Goal: Task Accomplishment & Management: Use online tool/utility

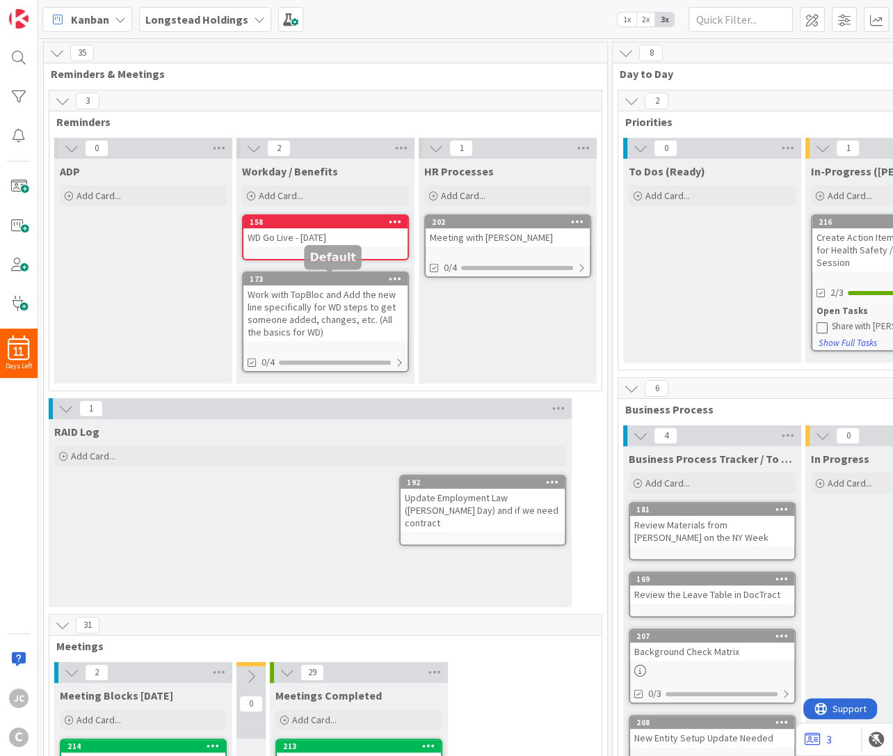
click at [329, 237] on div "WD Go Live - [DATE]" at bounding box center [326, 237] width 164 height 18
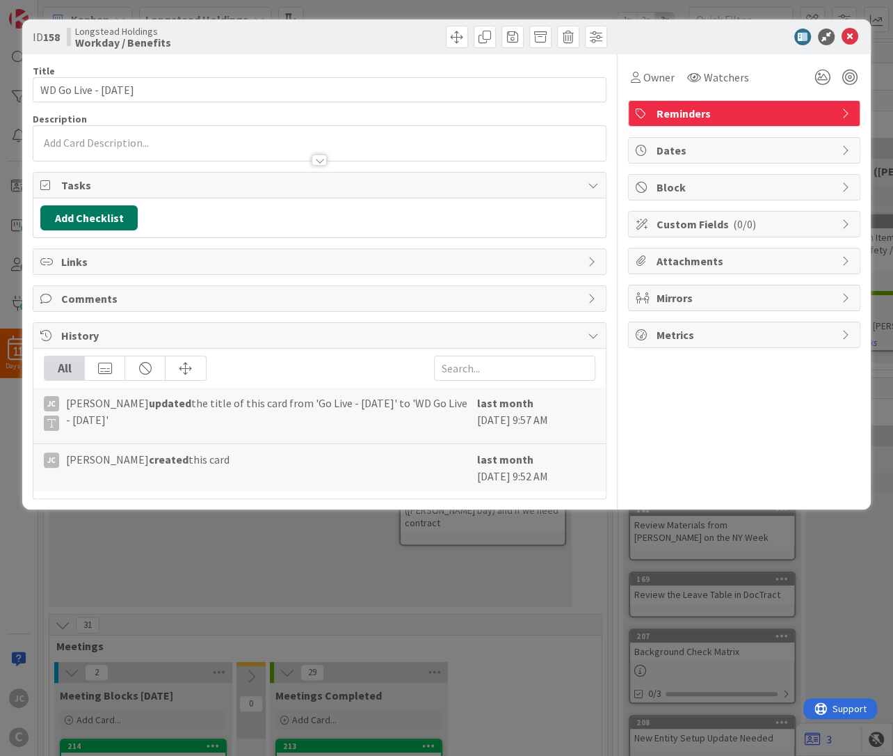
click at [88, 222] on button "Add Checklist" at bounding box center [88, 217] width 97 height 25
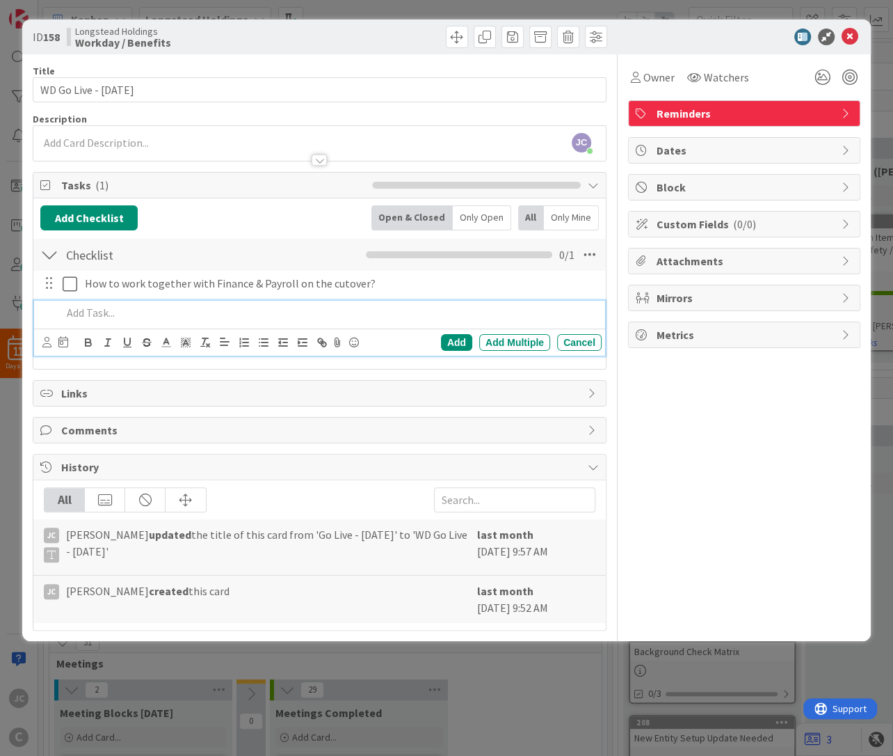
click at [125, 142] on div at bounding box center [319, 146] width 573 height 29
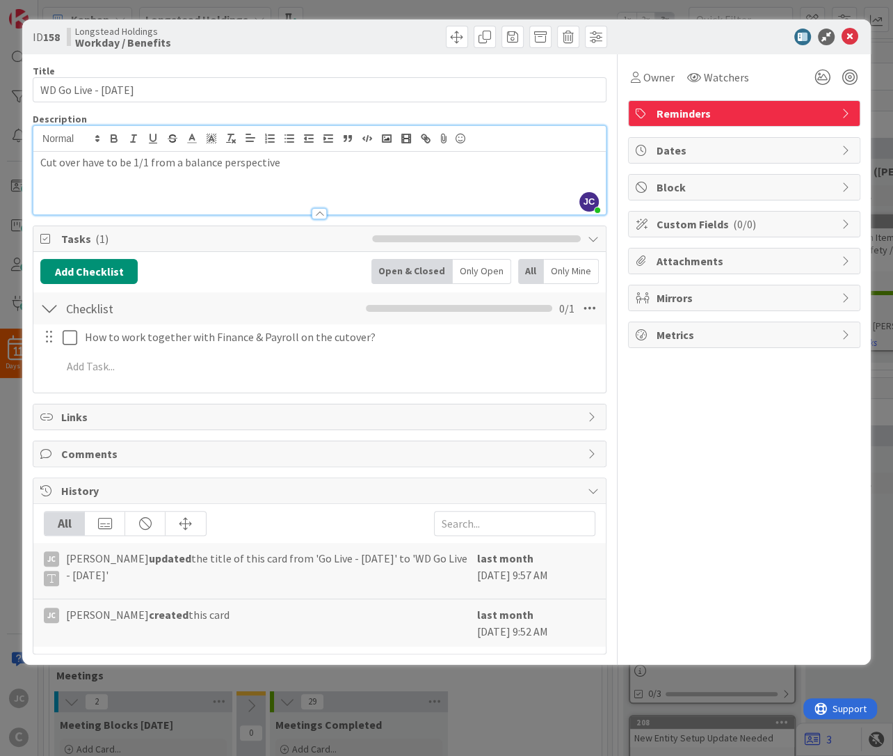
click at [341, 176] on div "Cut over have to be 1/1 from a balance perspective" at bounding box center [319, 183] width 573 height 63
click at [303, 198] on div "Cut over have to be 1/1 from a balance perspective." at bounding box center [319, 183] width 573 height 63
click at [324, 182] on div "Cut over have to be 1/1 from a balance perspective." at bounding box center [319, 183] width 573 height 63
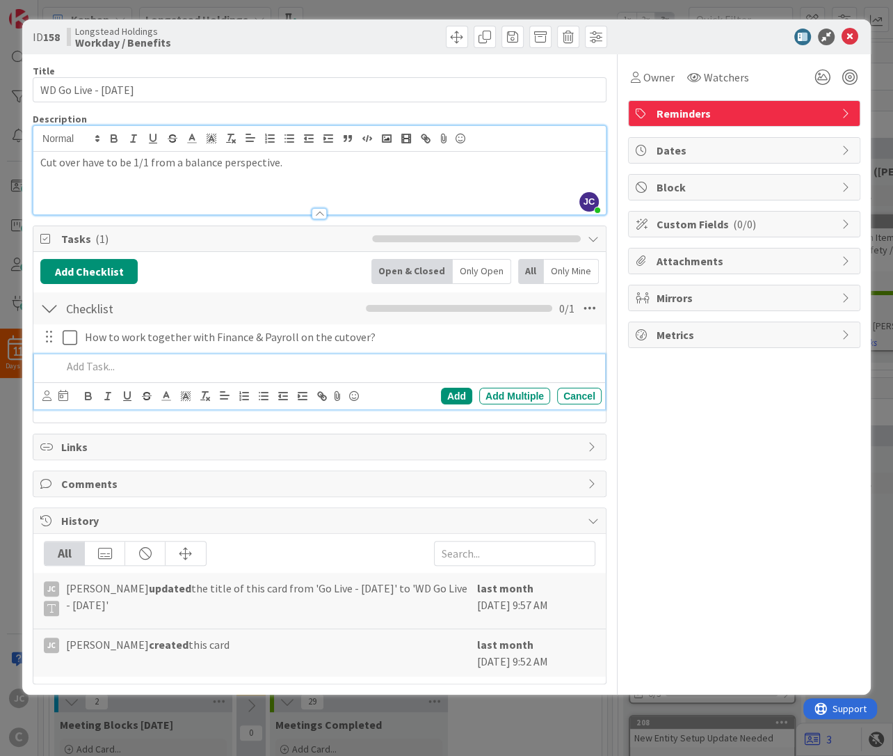
click at [207, 361] on p at bounding box center [329, 366] width 534 height 16
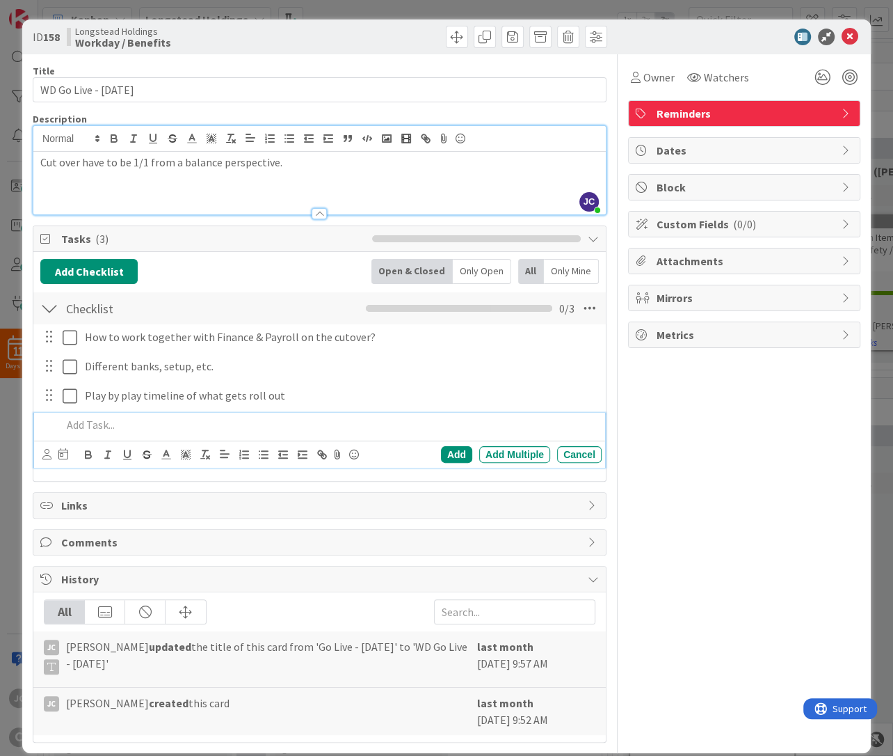
click at [248, 289] on div "Add Checklist Back Open & Closed Only Open All Only Mine Checklist Checklist Na…" at bounding box center [319, 366] width 559 height 215
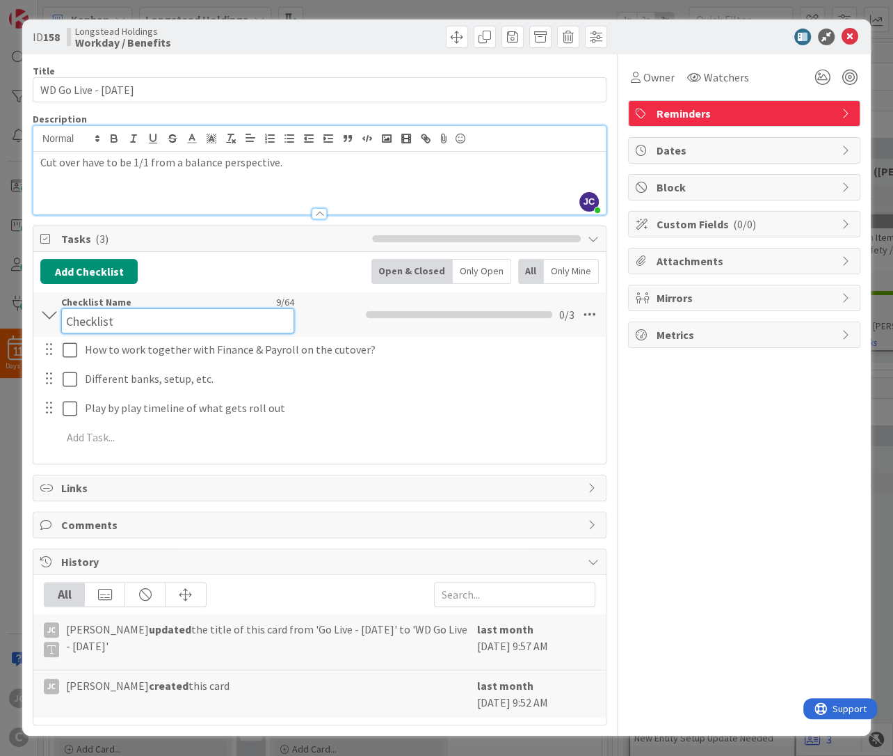
click at [100, 308] on input "Checklist" at bounding box center [177, 320] width 233 height 25
click at [98, 322] on input "Checklist" at bounding box center [177, 320] width 233 height 25
type input "Finace & Payroll"
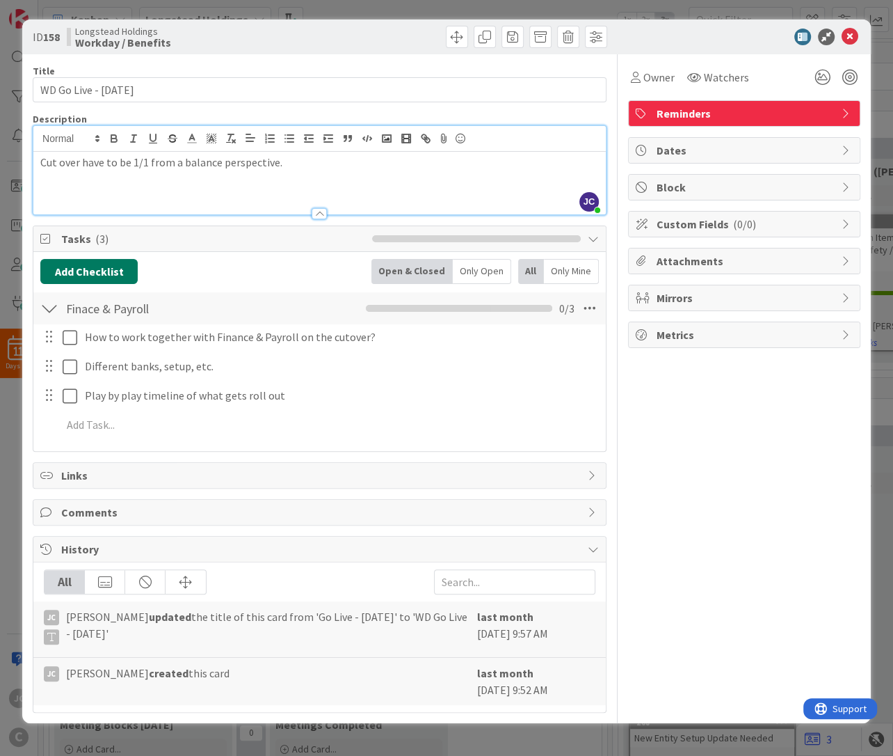
click at [120, 273] on button "Add Checklist" at bounding box center [88, 271] width 97 height 25
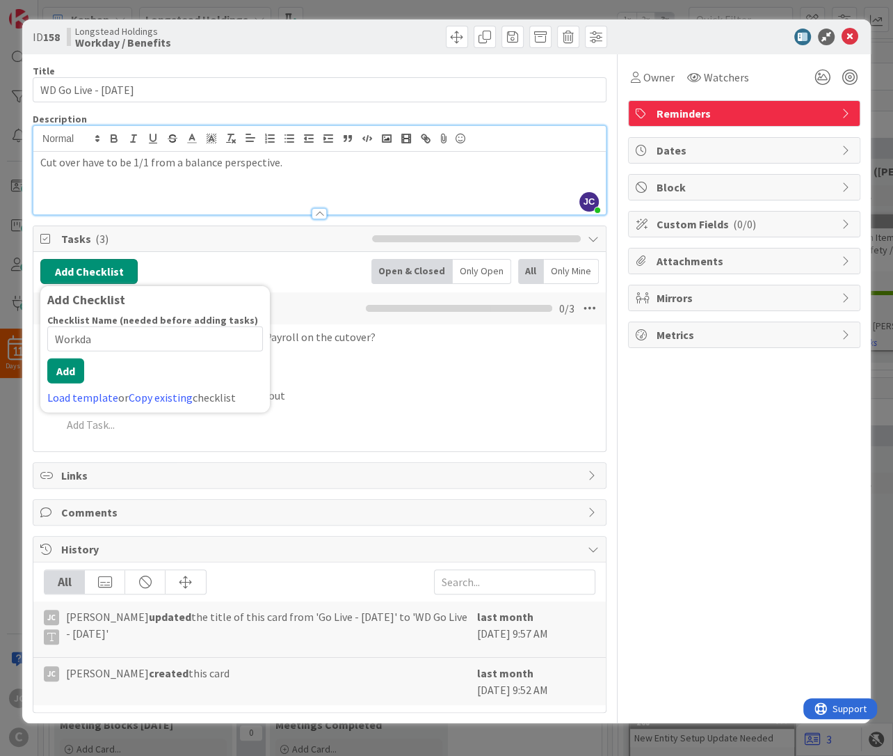
type input "Workday"
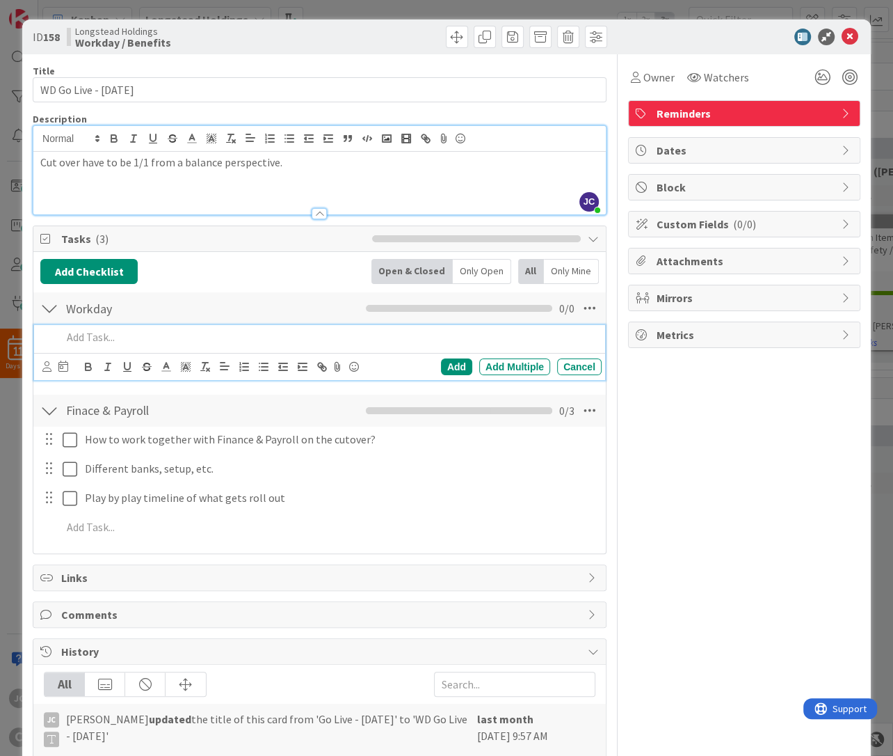
click at [59, 319] on div "Workday Checklist Name 7 / 64 Workday 0 / 0" at bounding box center [319, 308] width 573 height 32
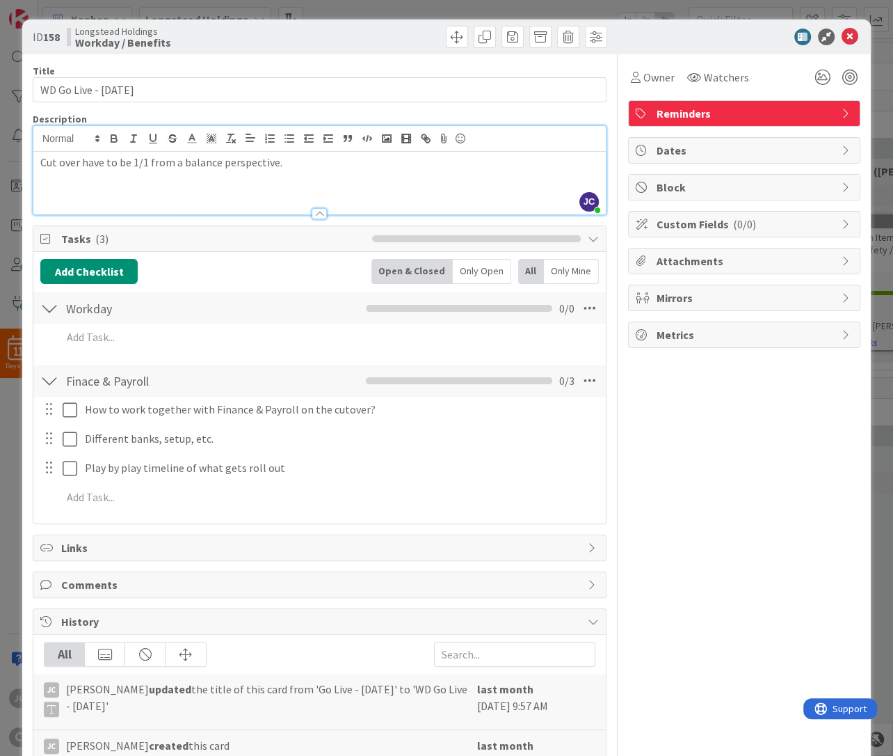
drag, startPoint x: 51, startPoint y: 313, endPoint x: 65, endPoint y: 314, distance: 13.9
click at [52, 313] on div at bounding box center [49, 308] width 18 height 25
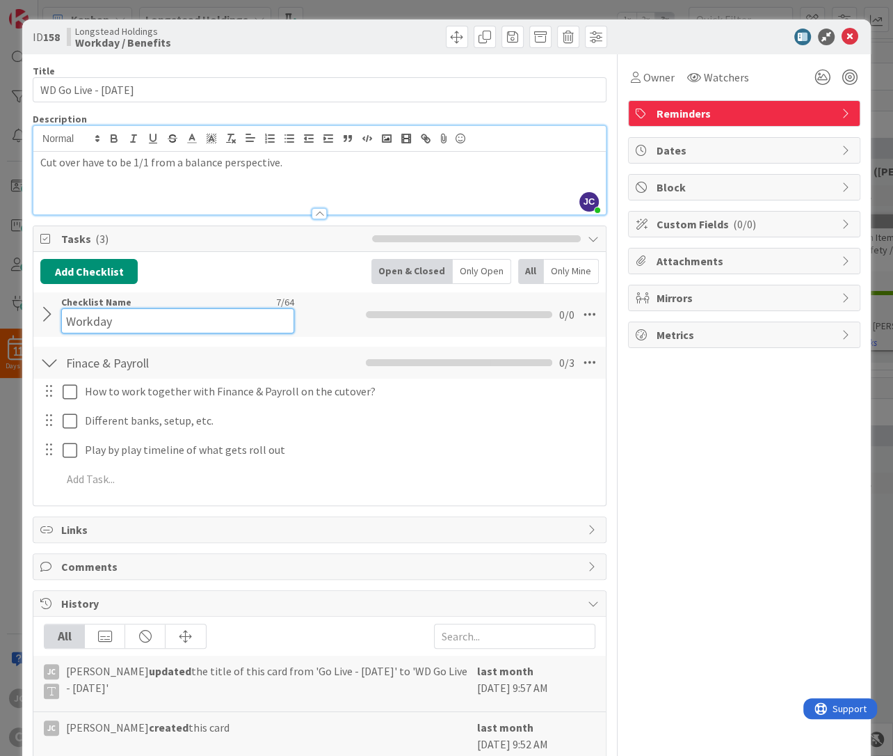
drag, startPoint x: 260, startPoint y: 305, endPoint x: 322, endPoint y: 315, distance: 63.5
click at [270, 333] on input "Workday" at bounding box center [177, 320] width 233 height 25
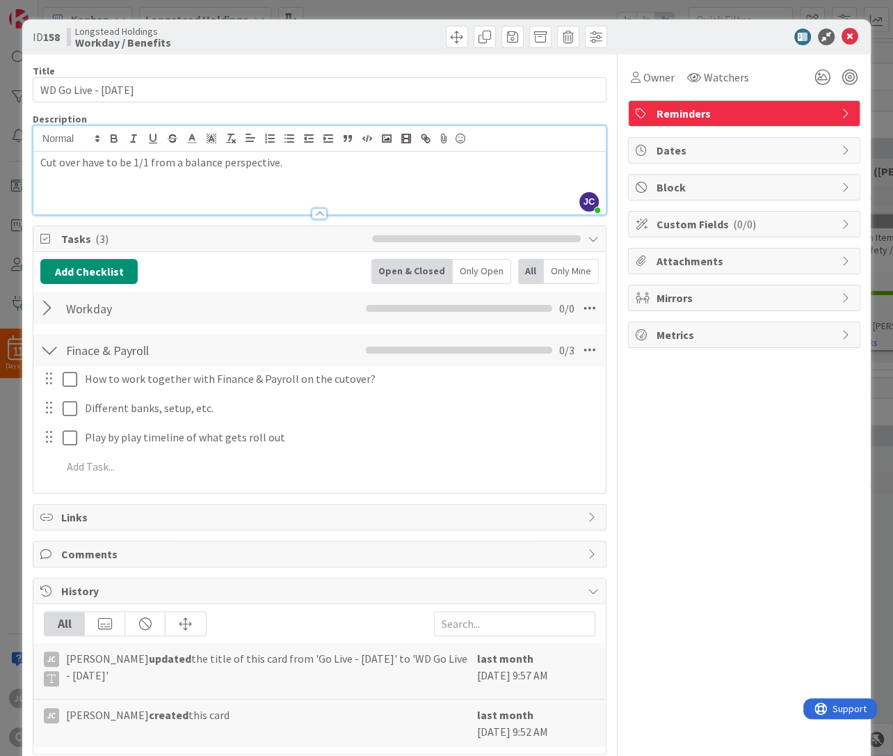
click at [333, 310] on div "Workday Checklist Name 7 / 64 Workday 0 / 0" at bounding box center [319, 308] width 573 height 32
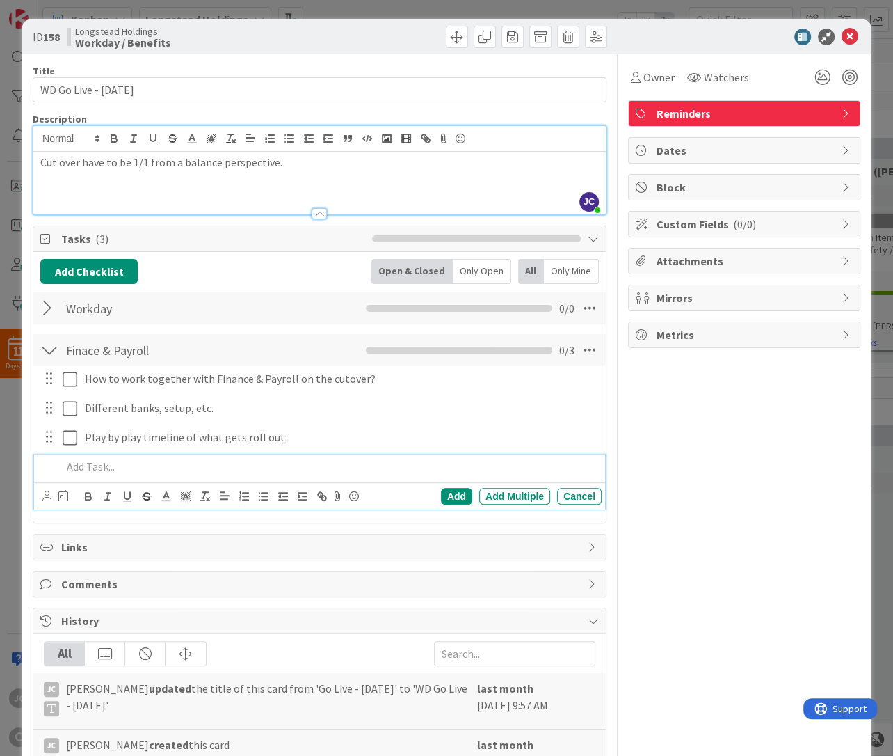
click at [213, 456] on div at bounding box center [328, 466] width 545 height 24
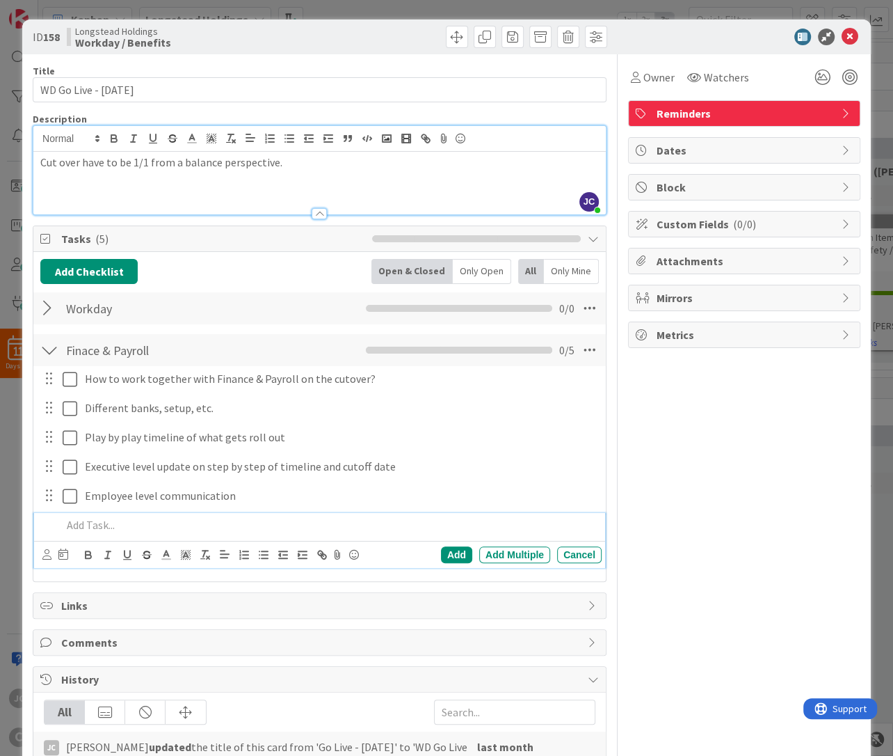
click at [702, 504] on div "Owner Watchers Reminders Dates Block Custom Fields ( 0/0 ) Attachments Mirrors …" at bounding box center [744, 448] width 232 height 788
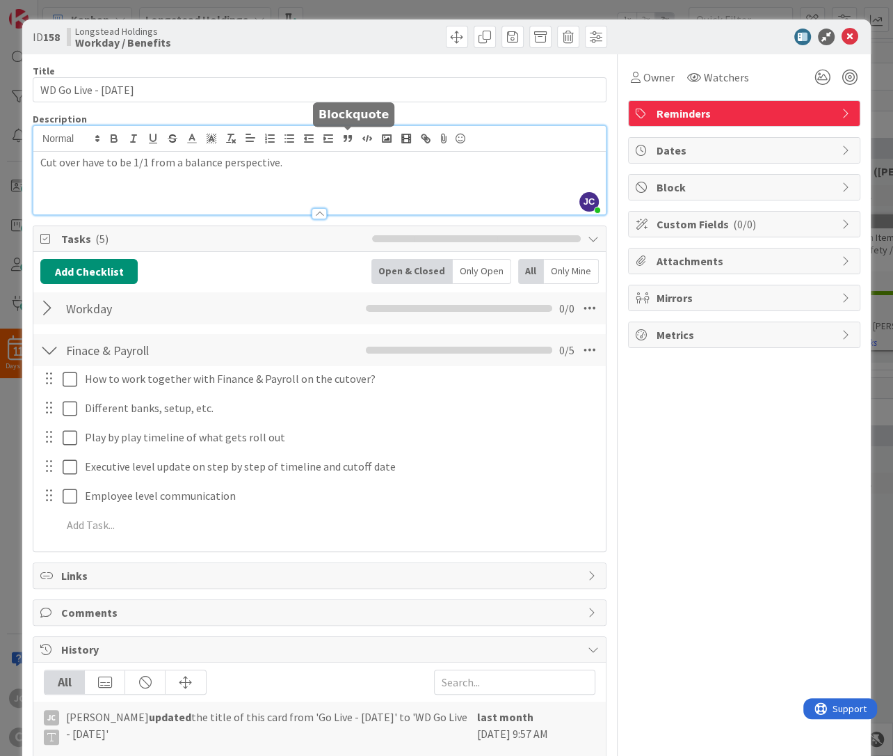
click at [367, 154] on div "Cut over have to be 1/1 from a balance perspective." at bounding box center [319, 183] width 573 height 63
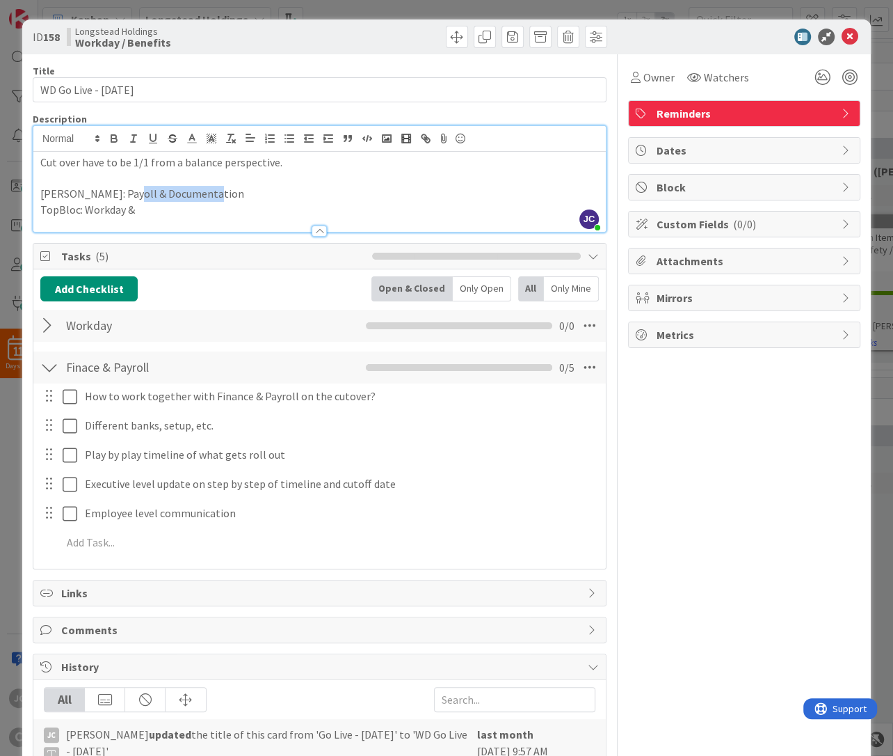
copy p "& Documentation"
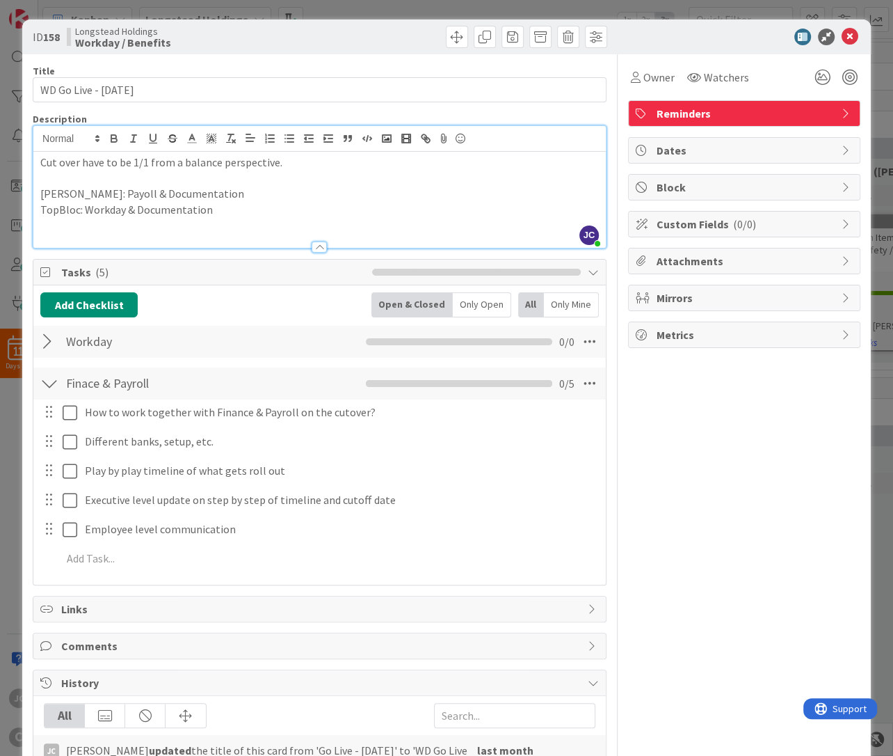
click at [223, 206] on p "TopBloc: Workday & Documentation" at bounding box center [319, 210] width 559 height 16
click at [300, 171] on p at bounding box center [319, 178] width 559 height 16
click at [198, 166] on p "Cut over have to be 1/1 from a balance perspective." at bounding box center [319, 162] width 559 height 16
click at [49, 344] on div at bounding box center [49, 341] width 18 height 25
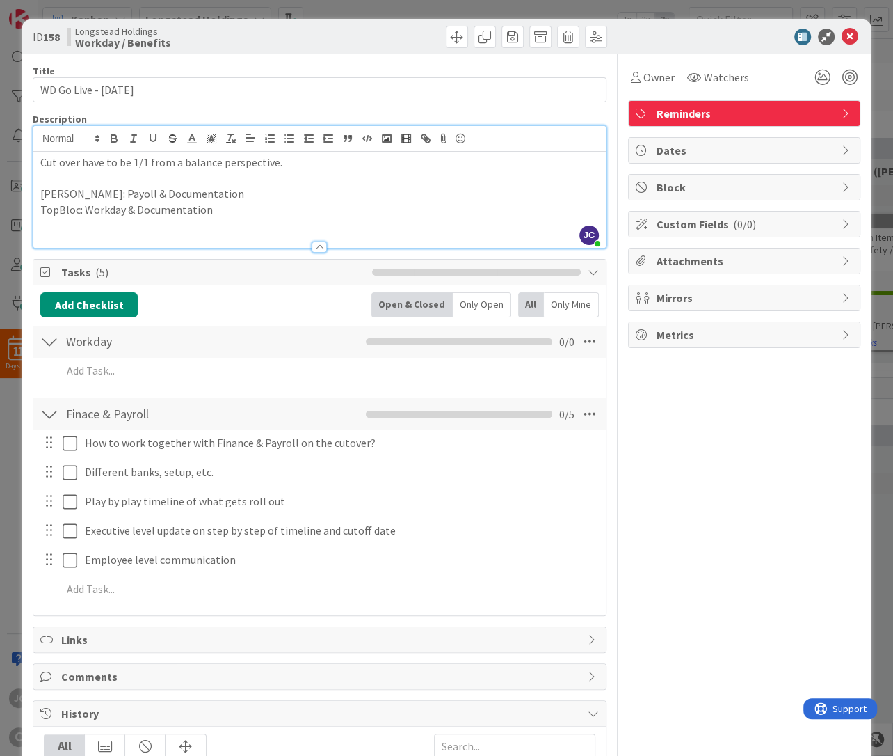
click at [218, 157] on p "Cut over have to be 1/1 from a balance perspective." at bounding box center [319, 162] width 559 height 16
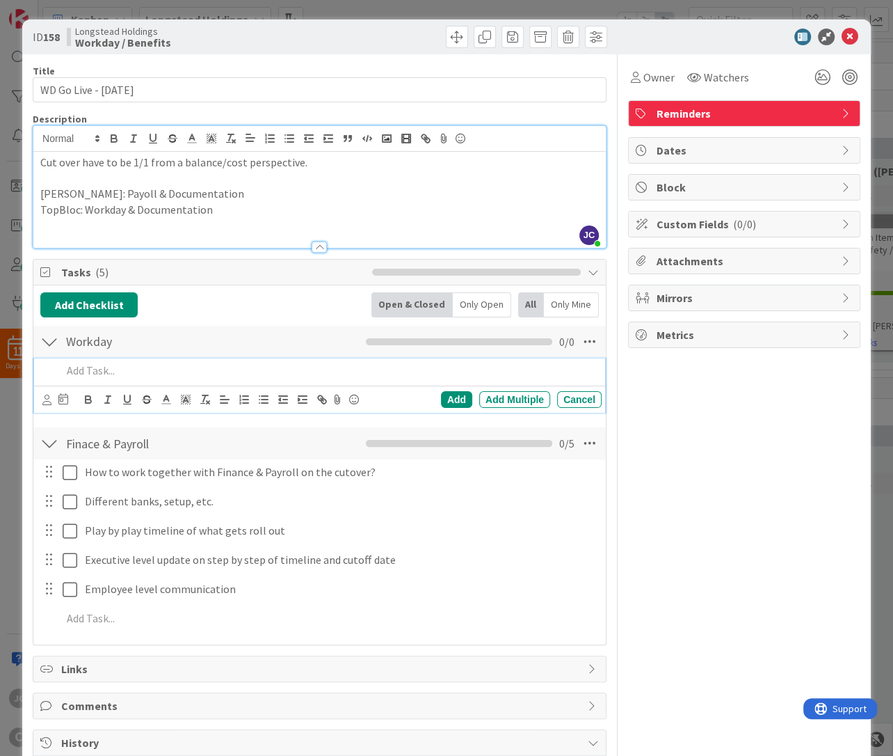
click at [168, 376] on p at bounding box center [329, 370] width 534 height 16
click at [236, 373] on p "Workday registration" at bounding box center [329, 370] width 534 height 16
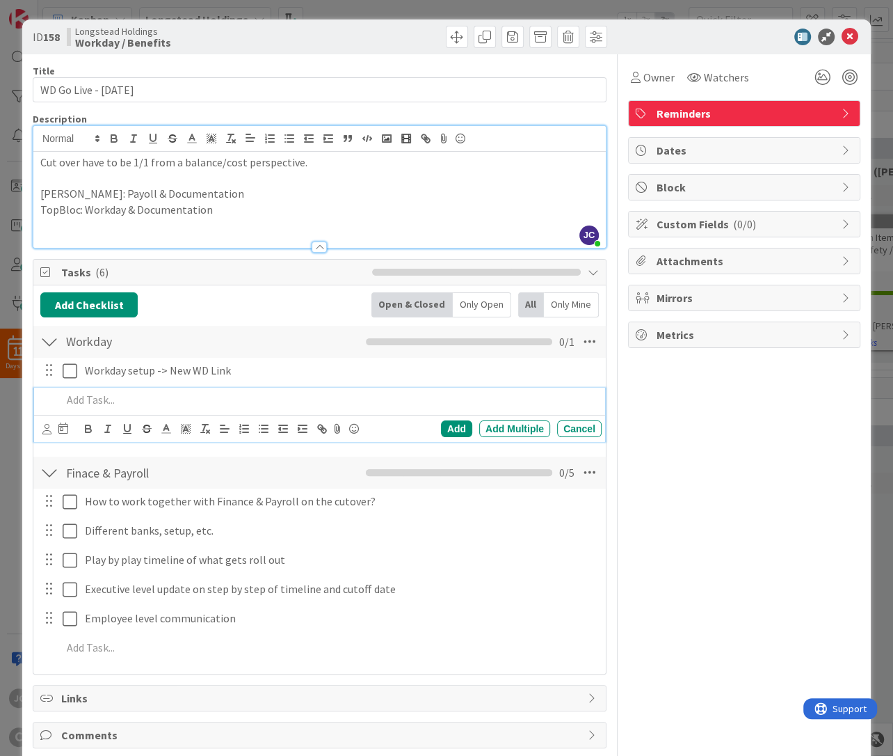
click at [284, 199] on p "[PERSON_NAME]: Payoll & Documentation" at bounding box center [319, 194] width 559 height 16
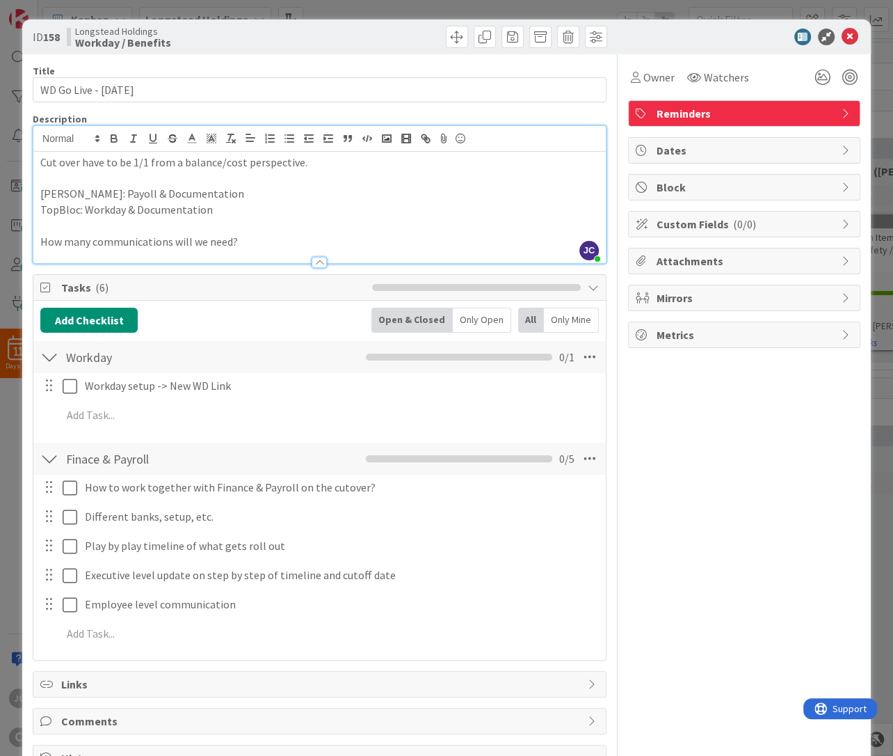
click at [312, 235] on p "How many communications will we need?" at bounding box center [319, 242] width 559 height 16
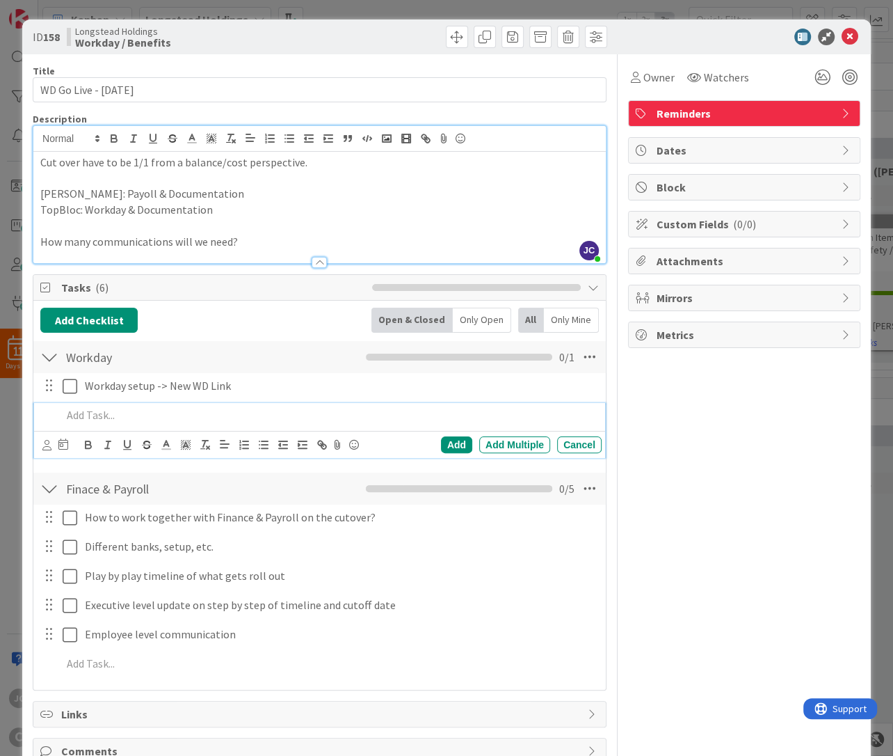
click at [263, 413] on p at bounding box center [329, 415] width 534 height 16
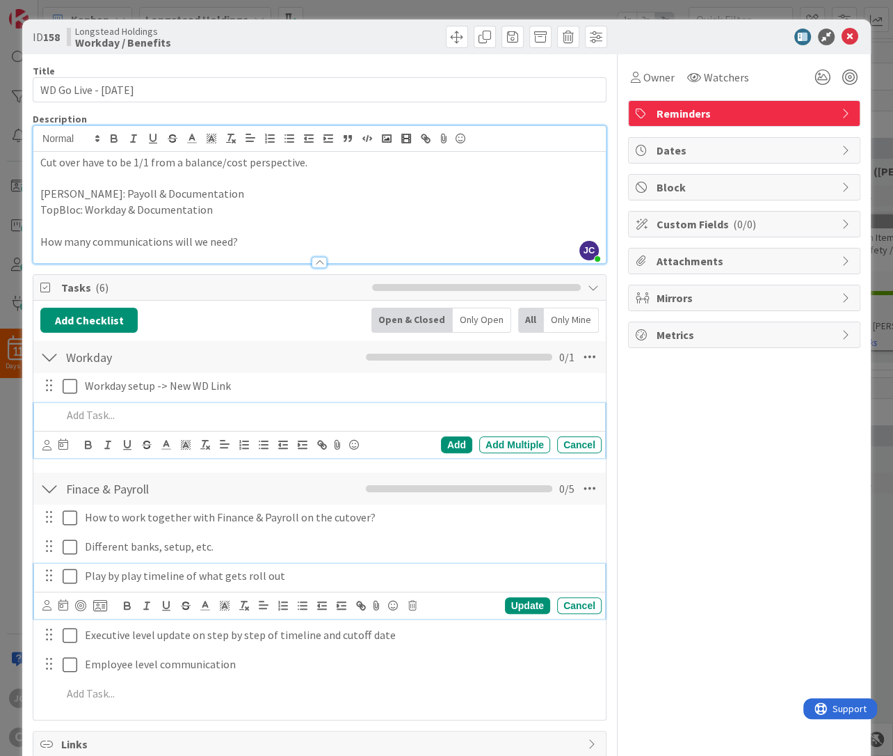
click at [375, 580] on p "Play by play timeline of what gets roll out" at bounding box center [339, 576] width 511 height 16
click at [375, 596] on icon at bounding box center [376, 605] width 17 height 19
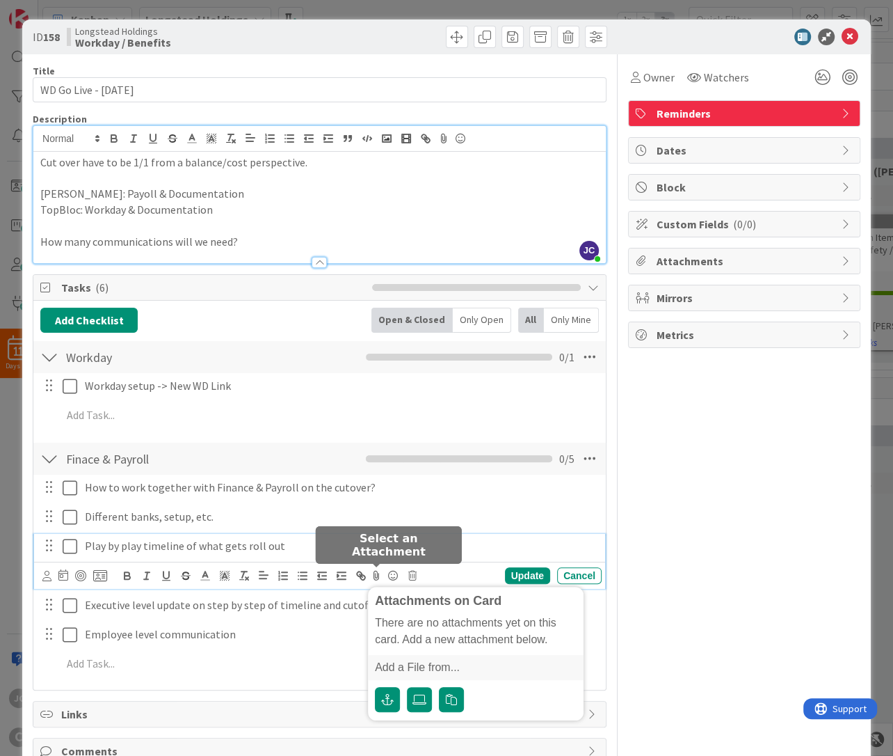
click at [375, 580] on icon at bounding box center [376, 575] width 17 height 19
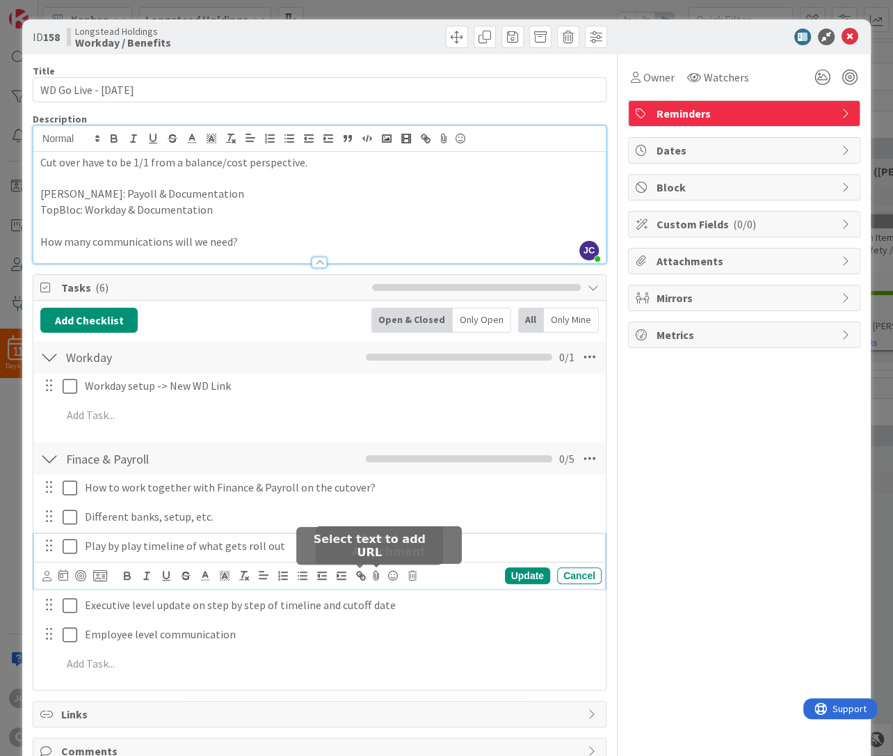
click at [292, 553] on p "Play by play timeline of what gets roll out" at bounding box center [339, 546] width 511 height 16
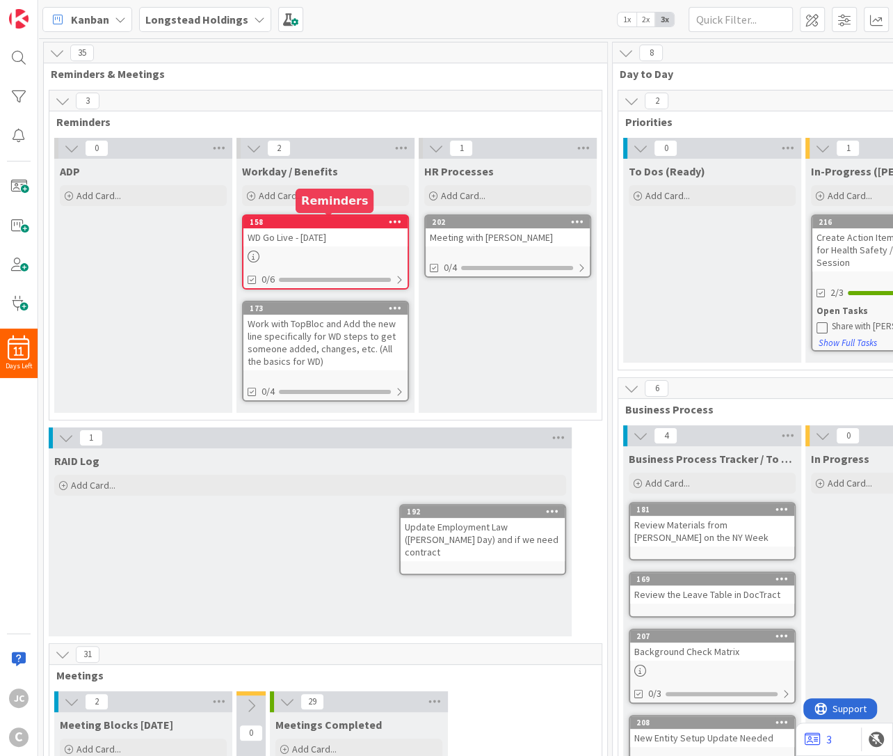
click at [303, 233] on div "WD Go Live - [DATE]" at bounding box center [326, 237] width 164 height 18
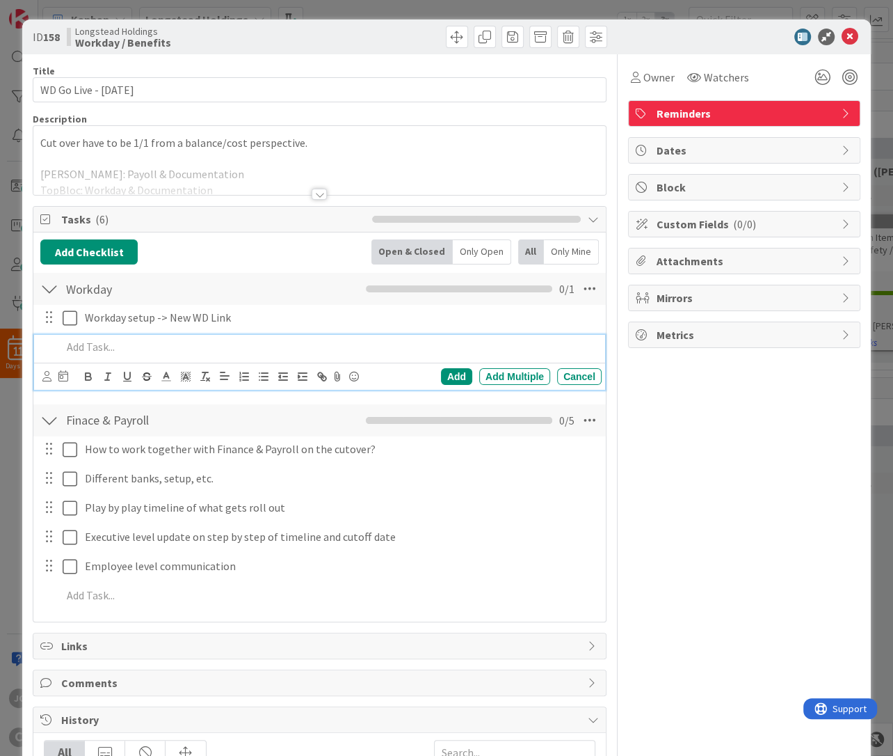
click at [145, 353] on p at bounding box center [329, 347] width 534 height 16
paste div
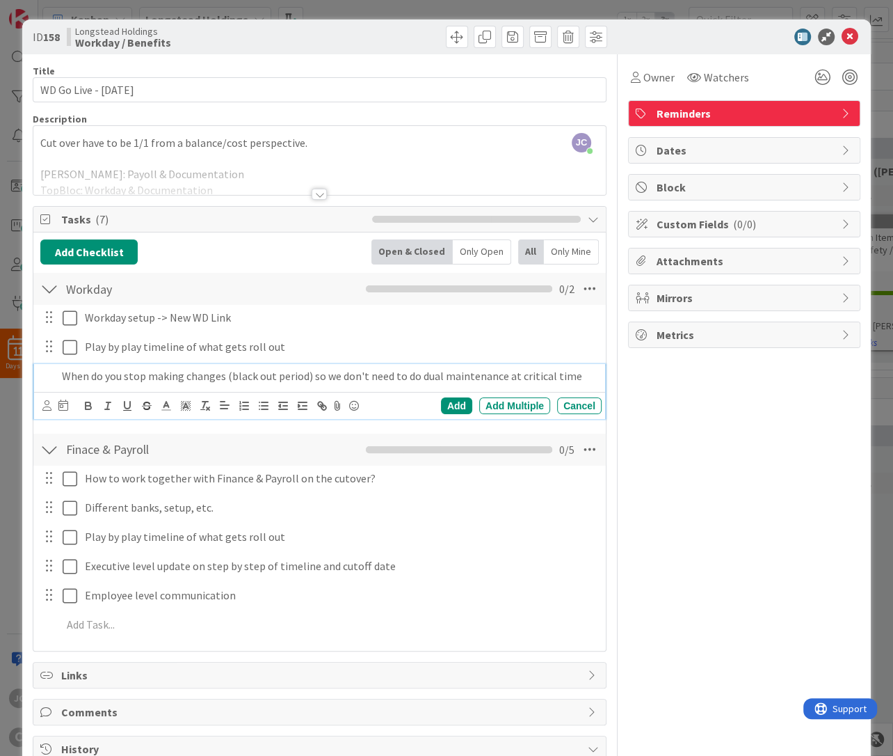
click at [584, 376] on p "When do you stop making changes (black out period) so we don't need to do dual …" at bounding box center [329, 376] width 534 height 16
click at [454, 400] on div "Add" at bounding box center [456, 405] width 31 height 17
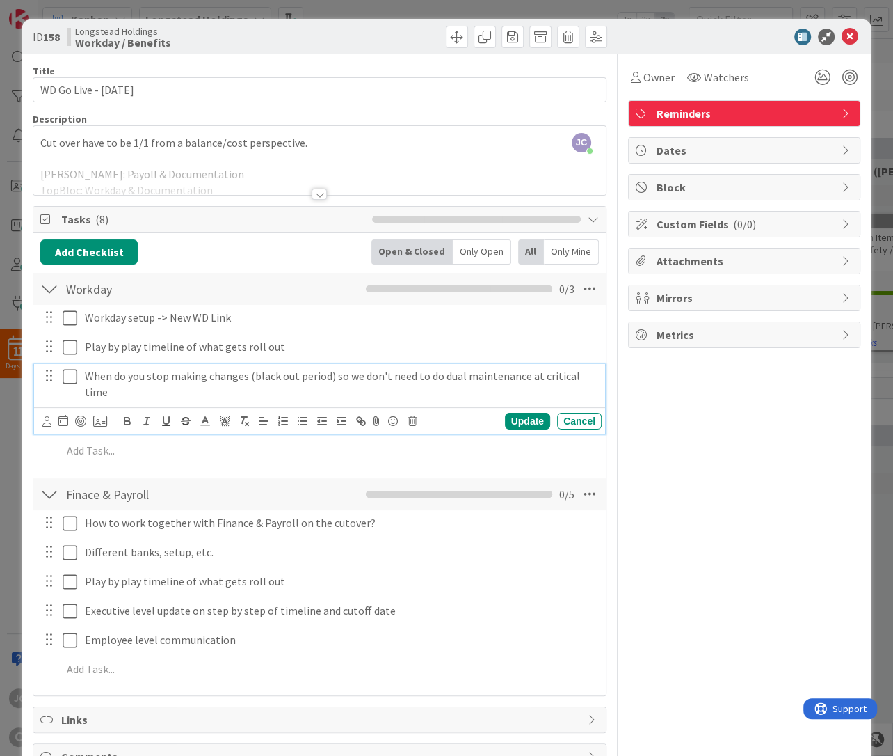
click at [211, 385] on p "When do you stop making changes (black out period) so we don't need to do dual …" at bounding box center [339, 383] width 511 height 31
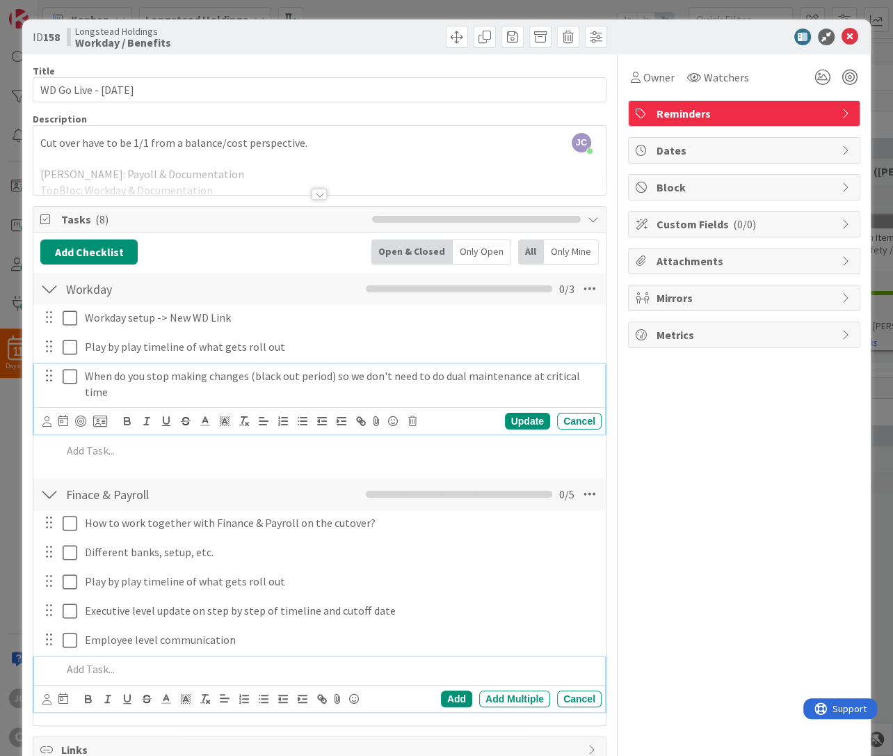
click at [192, 664] on div at bounding box center [328, 669] width 545 height 24
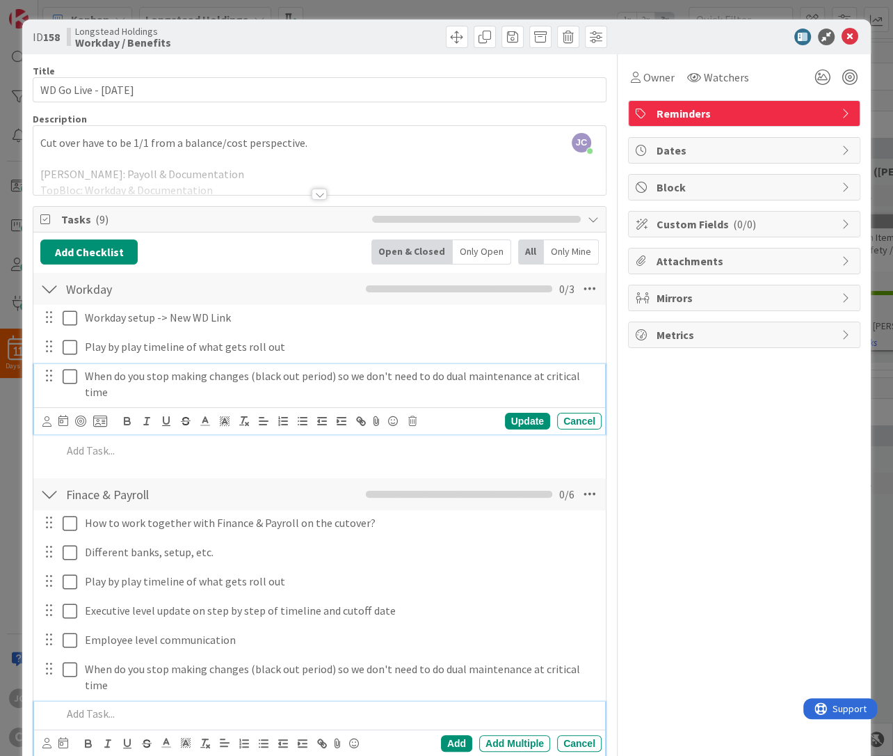
click at [279, 376] on p "When do you stop making changes (black out period) so we don't need to do dual …" at bounding box center [339, 383] width 511 height 31
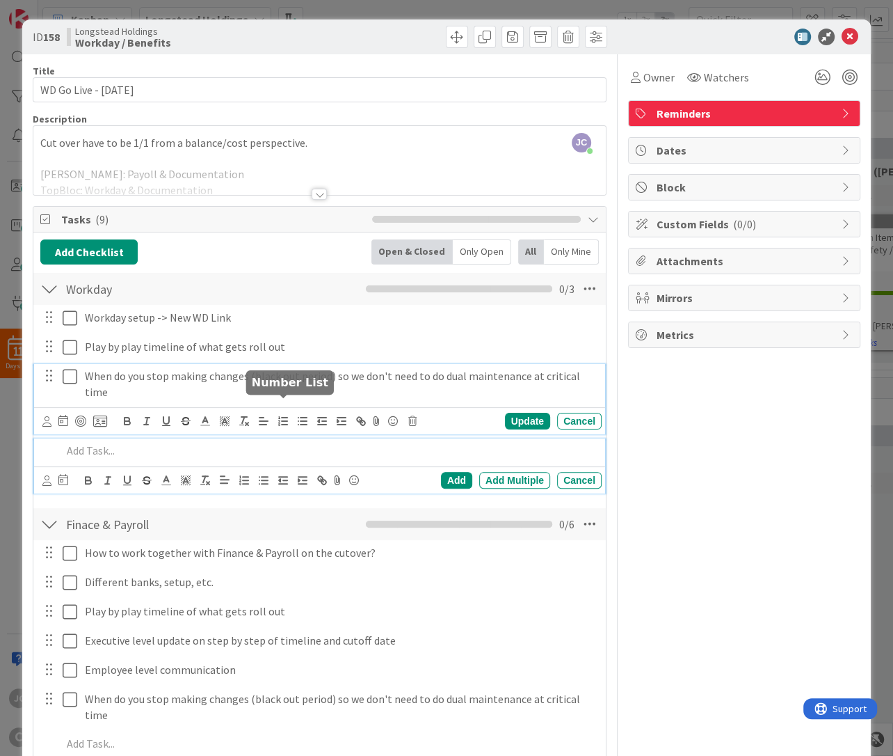
click at [281, 446] on div at bounding box center [328, 450] width 545 height 24
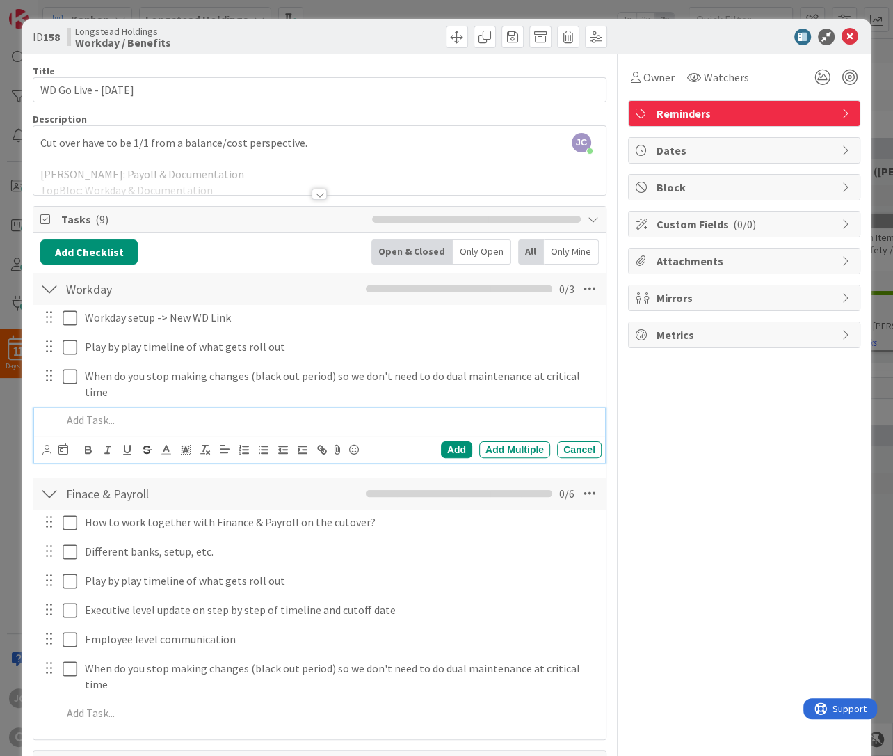
click at [291, 169] on div at bounding box center [319, 176] width 573 height 35
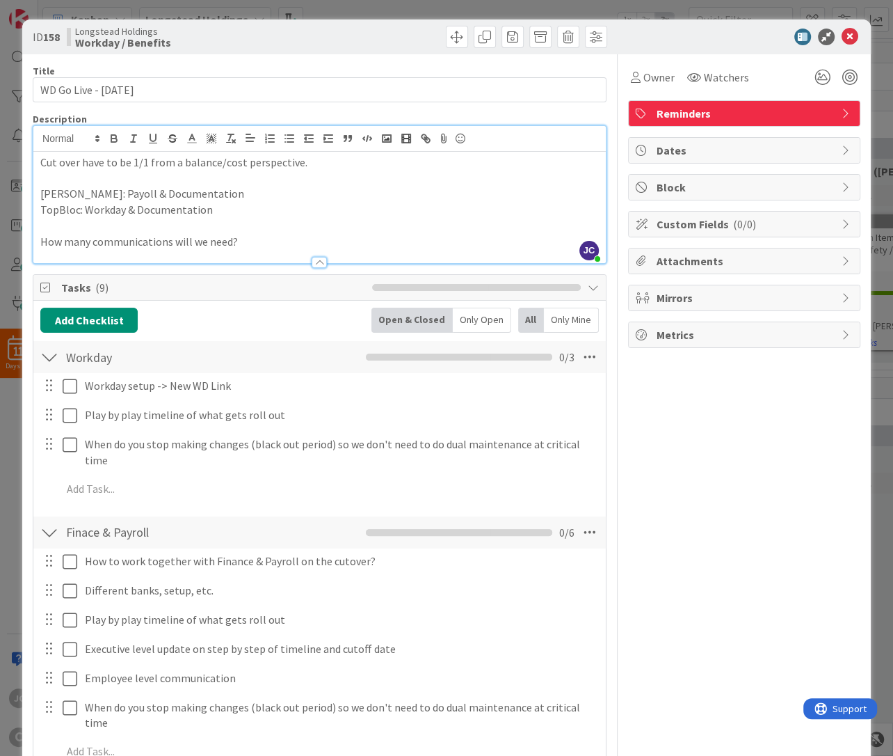
click at [263, 250] on div at bounding box center [319, 255] width 573 height 15
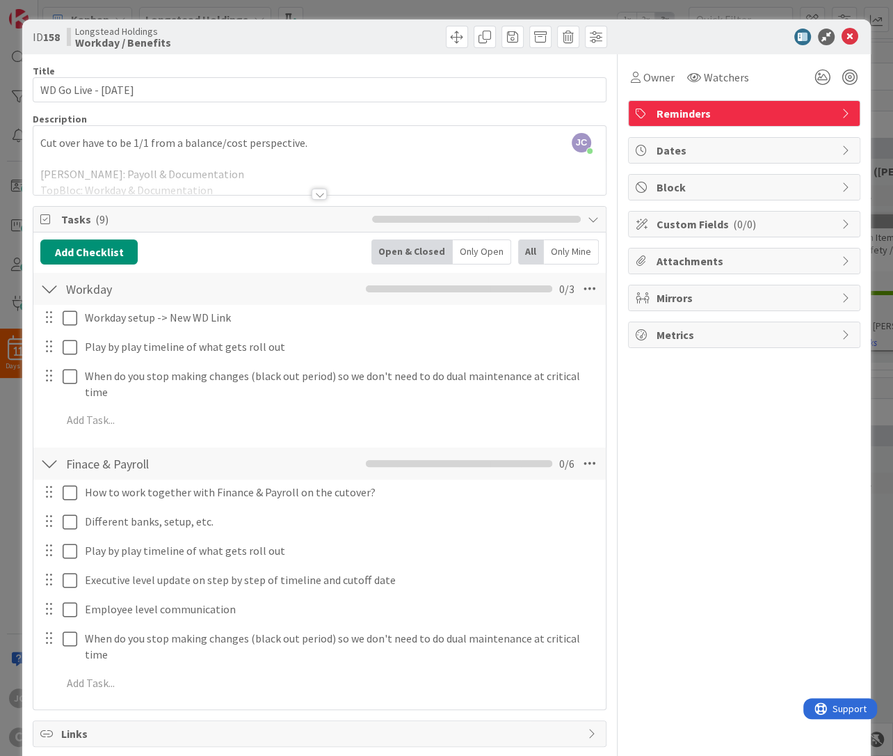
click at [310, 232] on div "Tasks ( 9 )" at bounding box center [319, 220] width 573 height 26
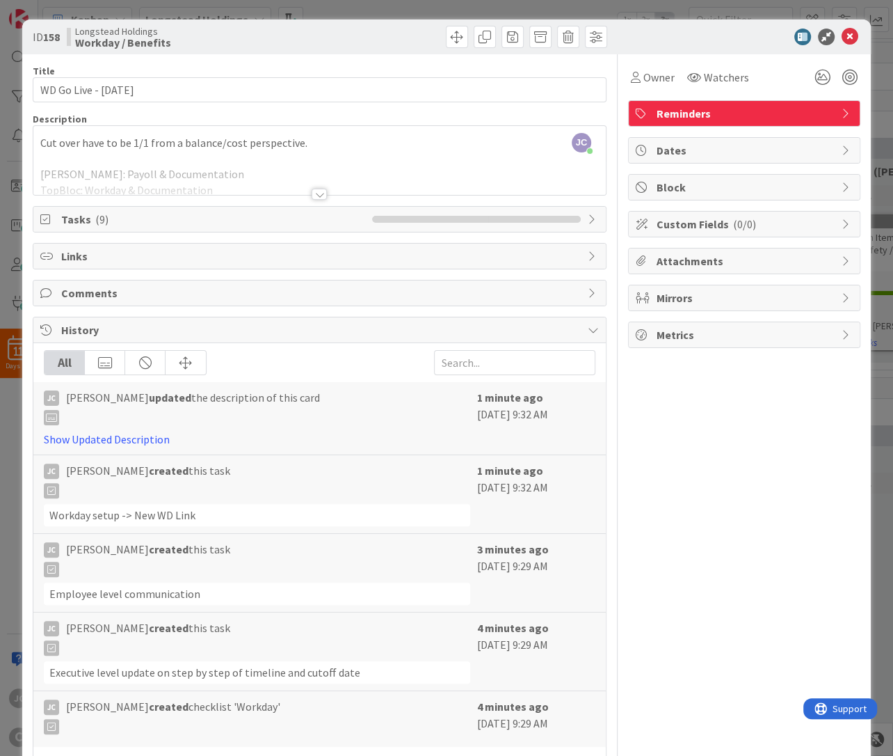
click at [335, 195] on div at bounding box center [320, 187] width 574 height 15
click at [323, 195] on div at bounding box center [319, 194] width 15 height 11
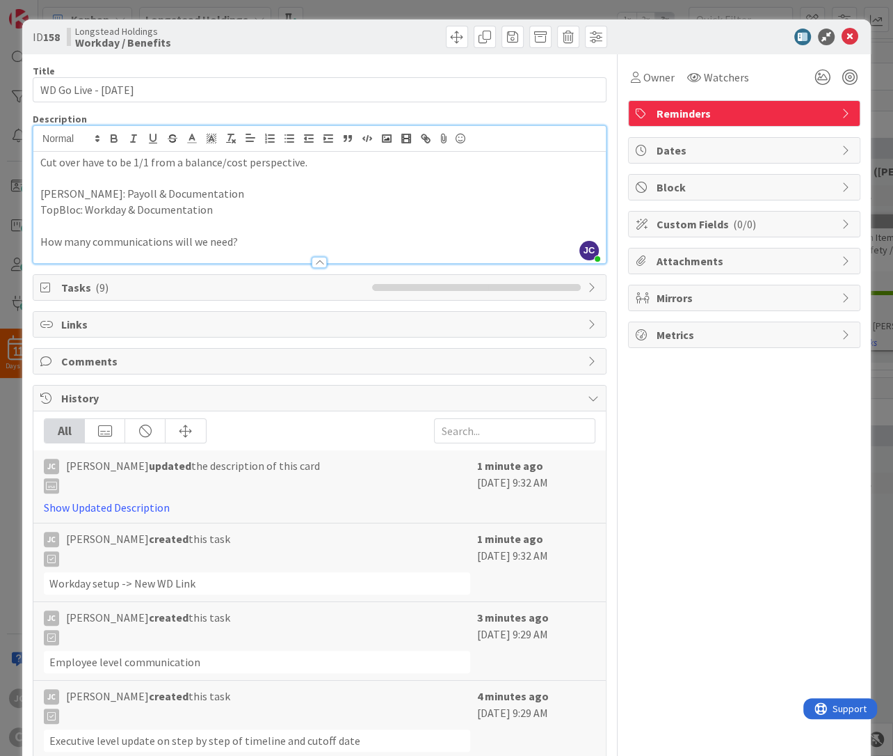
click at [241, 289] on span "Tasks ( 9 )" at bounding box center [213, 287] width 304 height 17
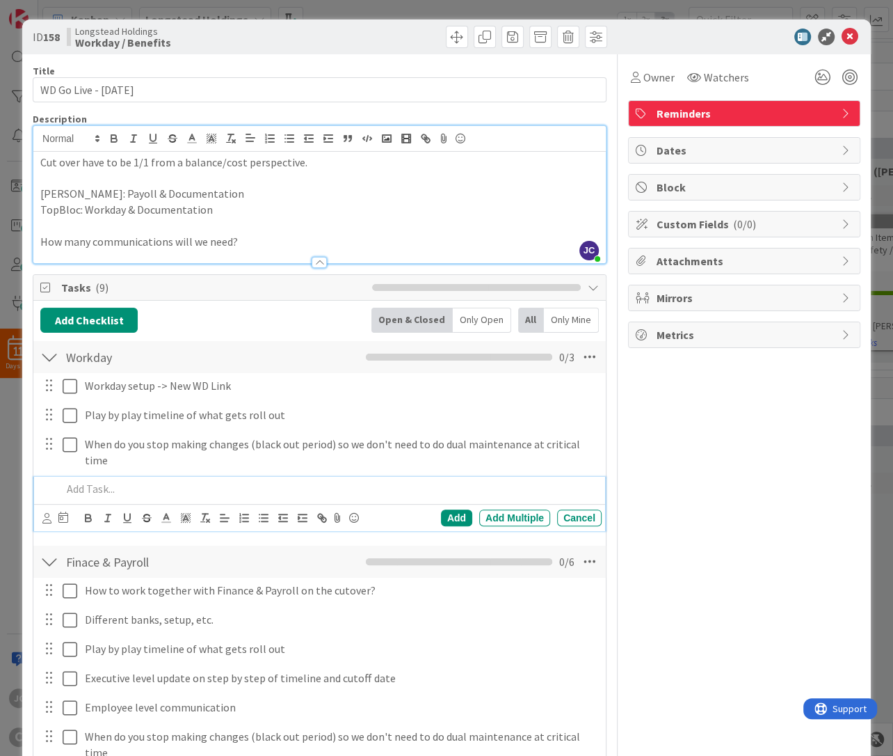
click at [257, 232] on p at bounding box center [319, 226] width 559 height 16
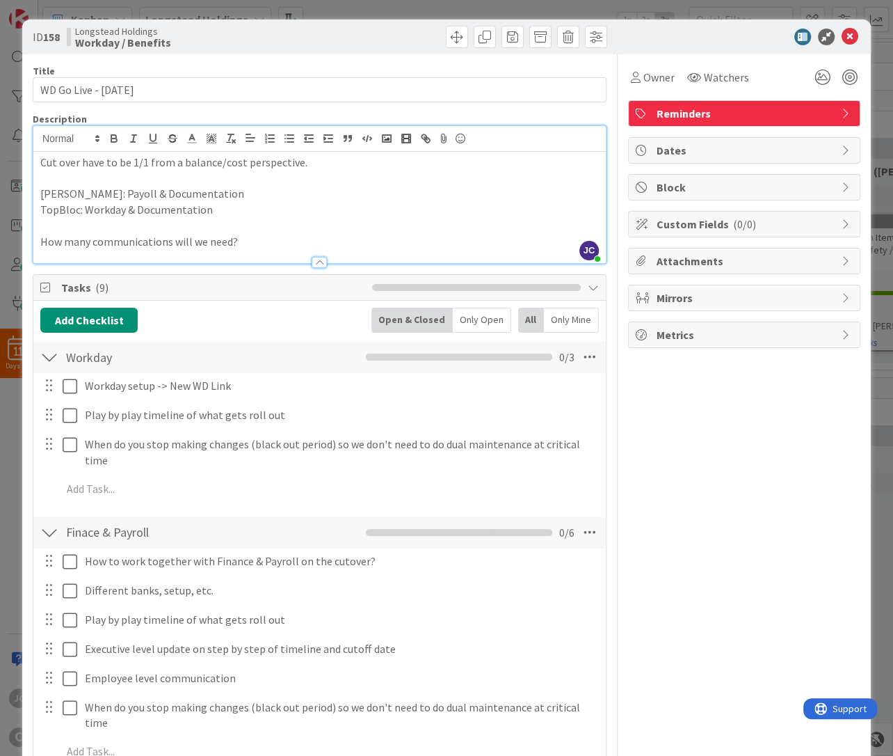
click at [253, 237] on p "How many communications will we need?" at bounding box center [319, 242] width 559 height 16
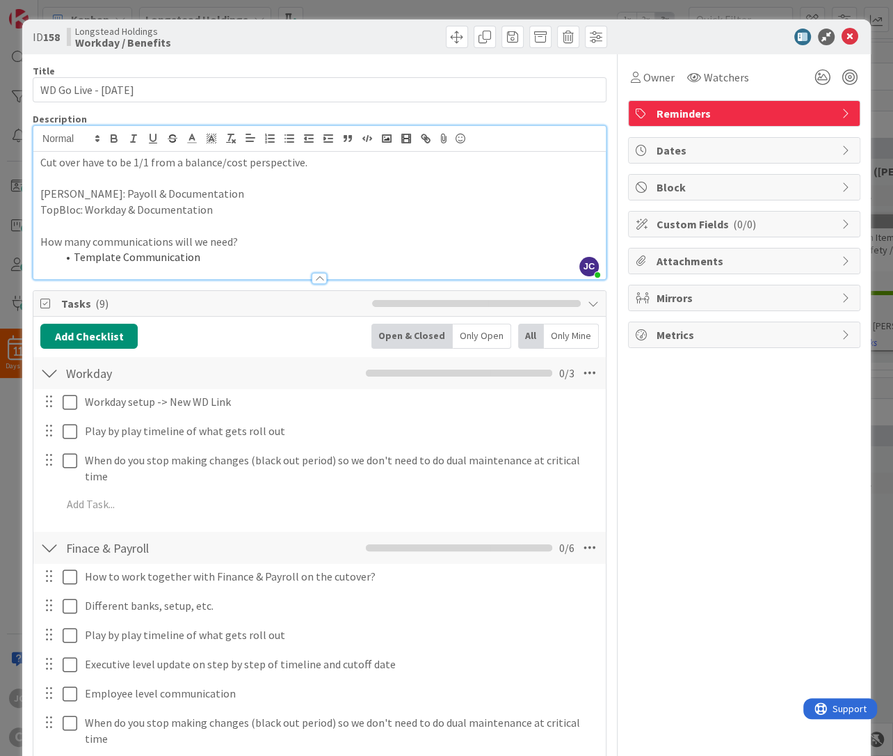
click at [222, 255] on li "Template Communication" at bounding box center [328, 257] width 542 height 16
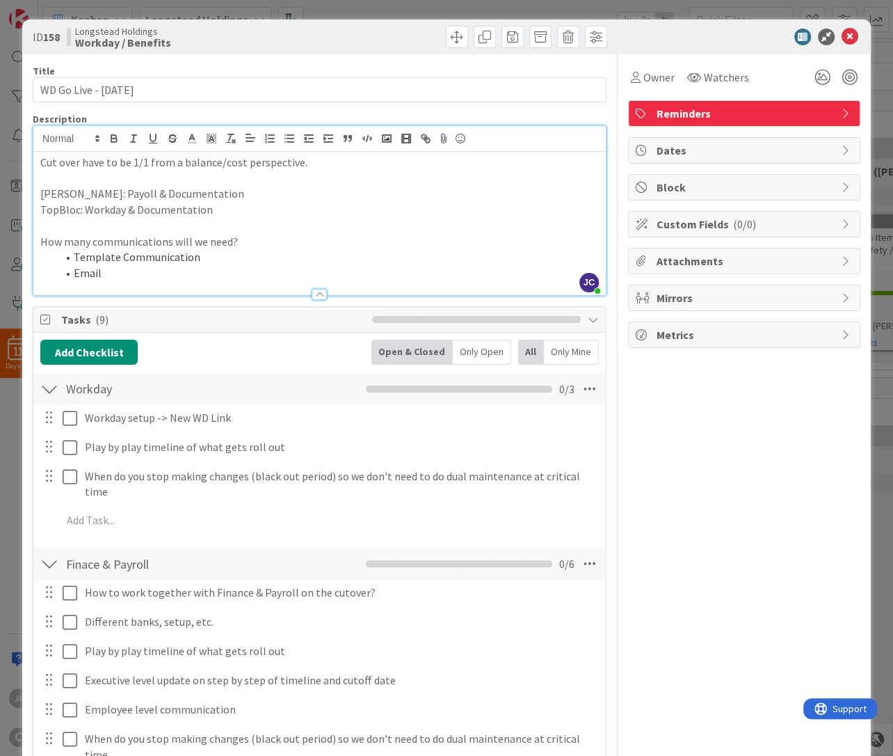
click at [198, 275] on li "Email" at bounding box center [328, 273] width 542 height 16
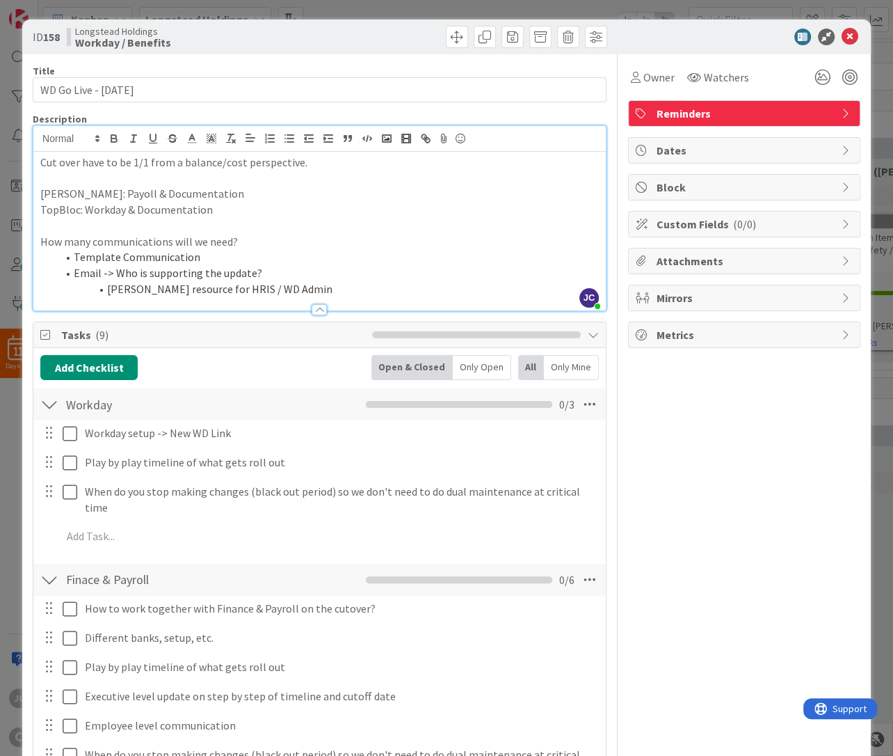
click at [333, 285] on li "[PERSON_NAME] resource for HRIS / WD Admin" at bounding box center [328, 289] width 542 height 16
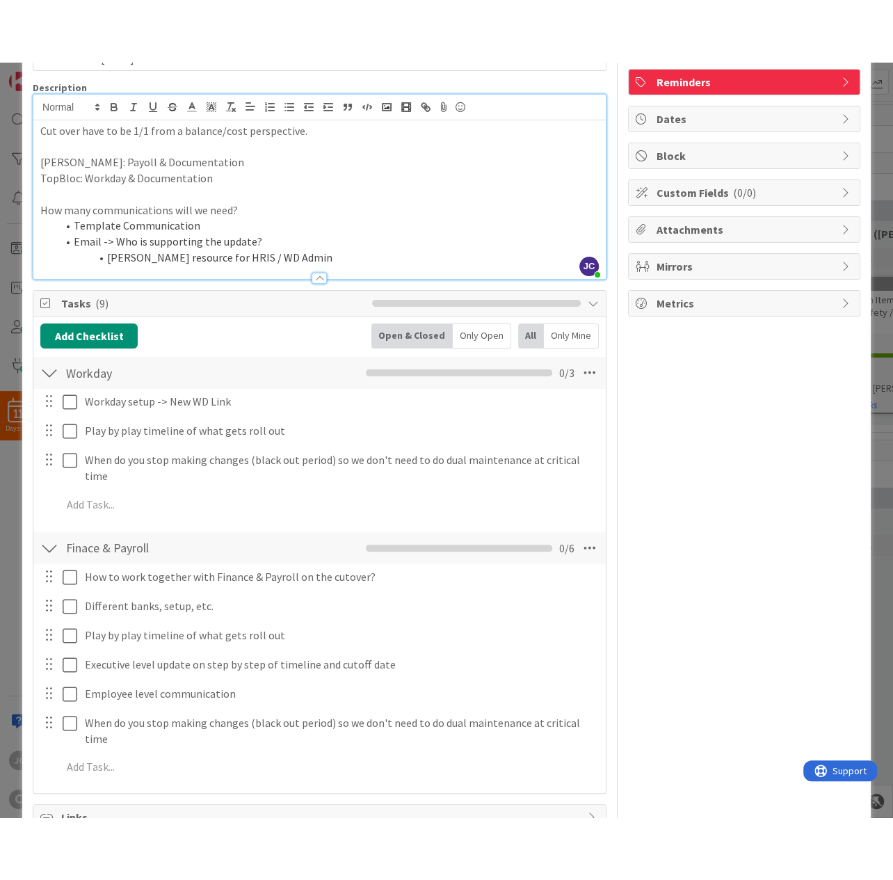
scroll to position [83, 0]
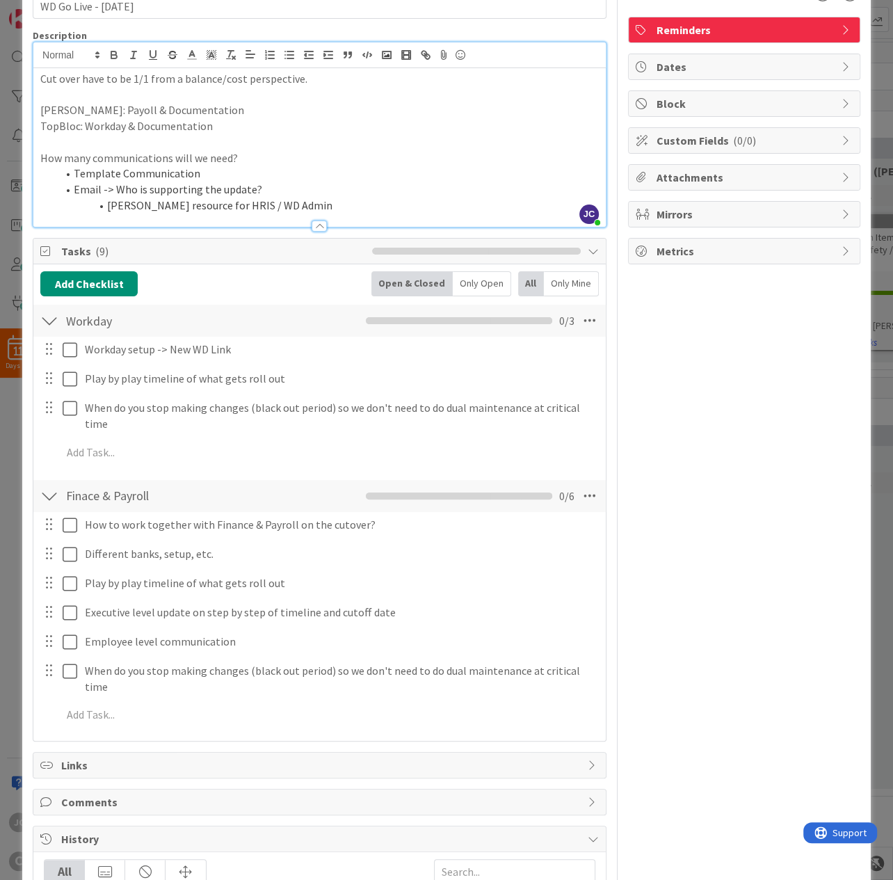
click at [13, 557] on div "ID 158 Longstead Holdings Workday / Benefits Title 21 / 128 WD Go Live - [DATE]…" at bounding box center [446, 440] width 893 height 880
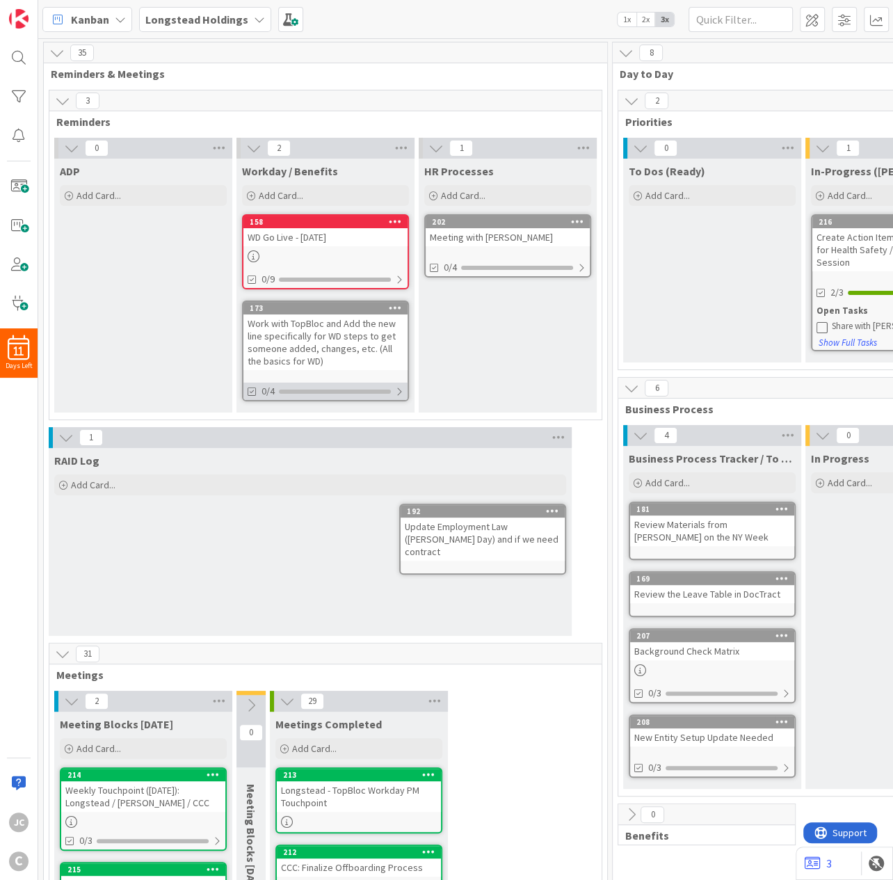
click at [397, 390] on div at bounding box center [399, 391] width 8 height 11
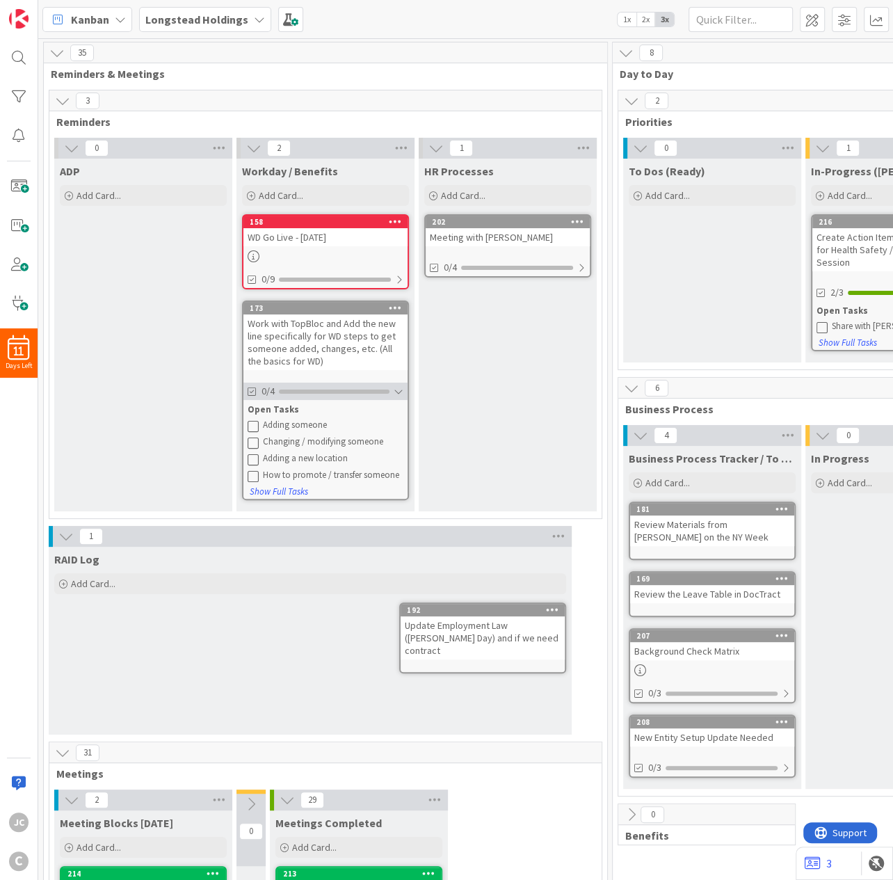
click at [399, 390] on div at bounding box center [399, 391] width 10 height 11
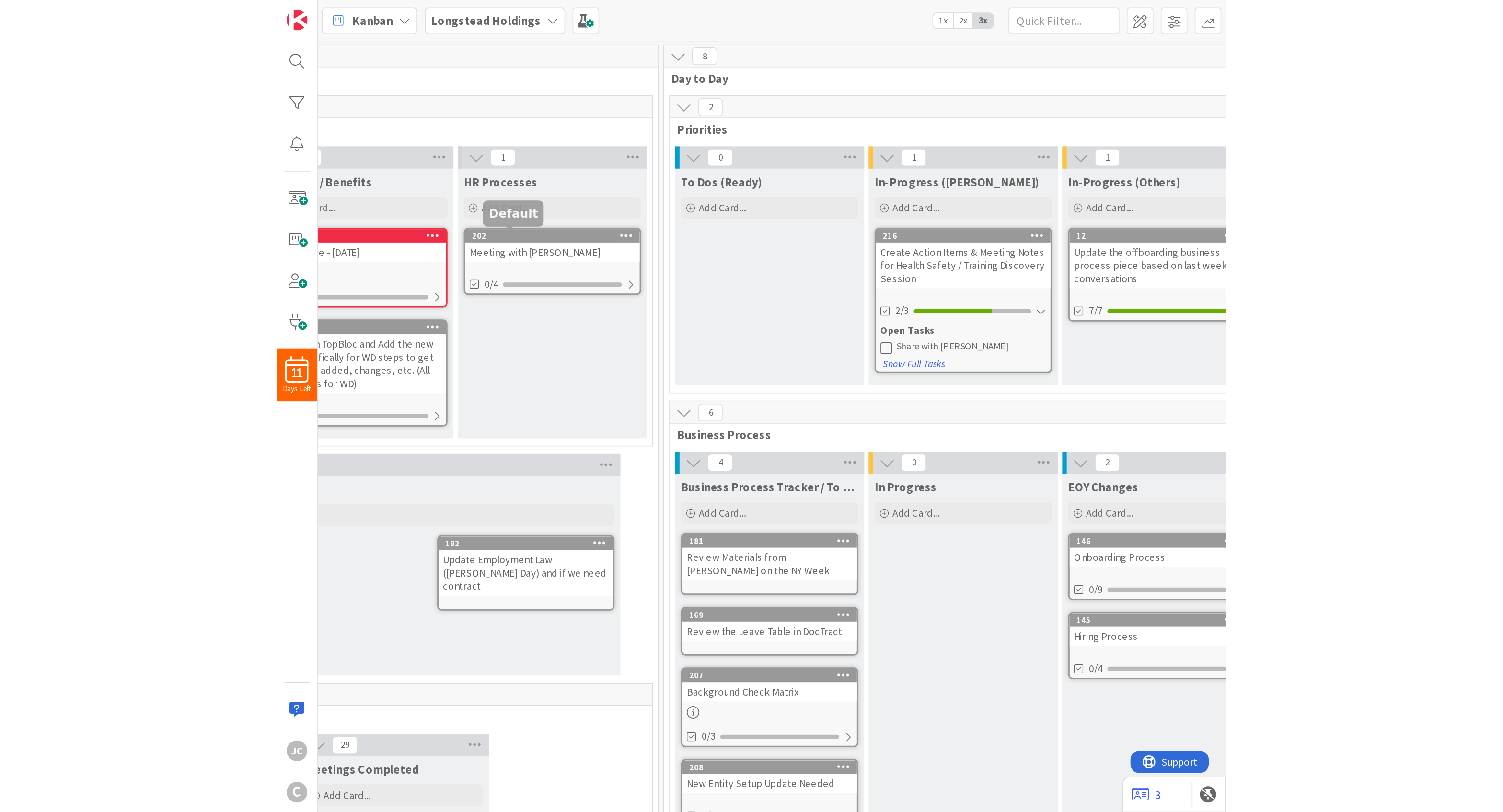
scroll to position [0, 25]
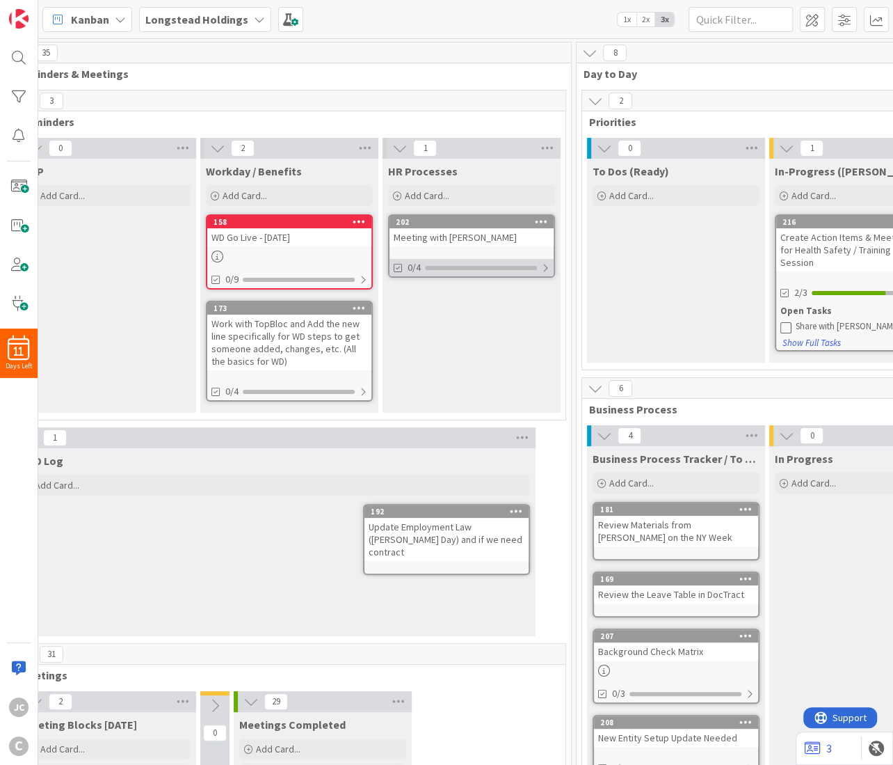
click at [504, 263] on div "0/4" at bounding box center [472, 267] width 164 height 17
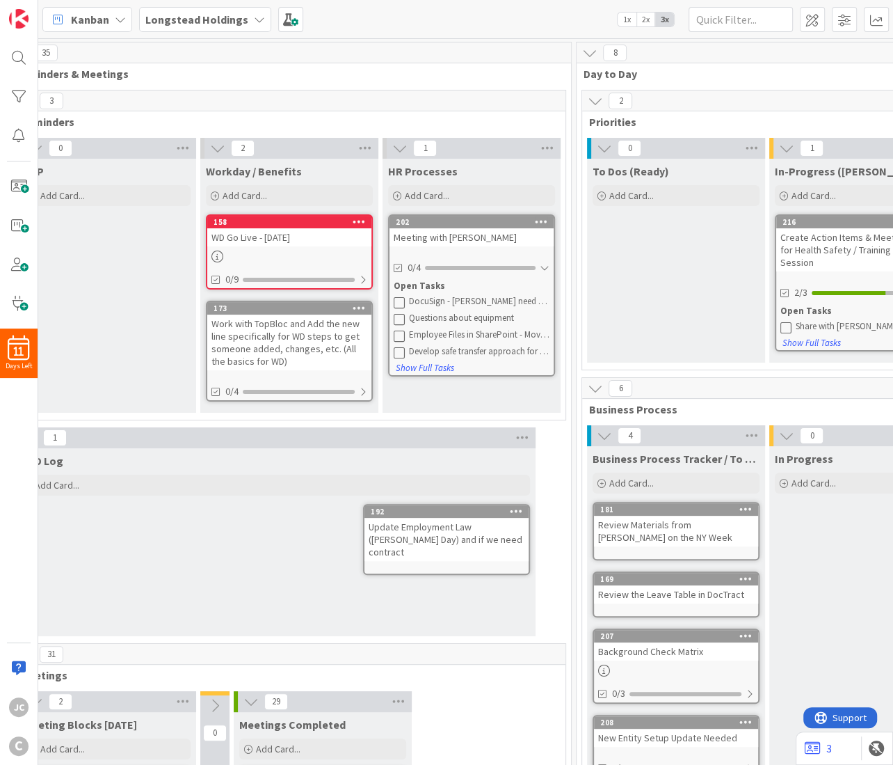
click at [453, 239] on div "Meeting with [PERSON_NAME]" at bounding box center [472, 237] width 164 height 18
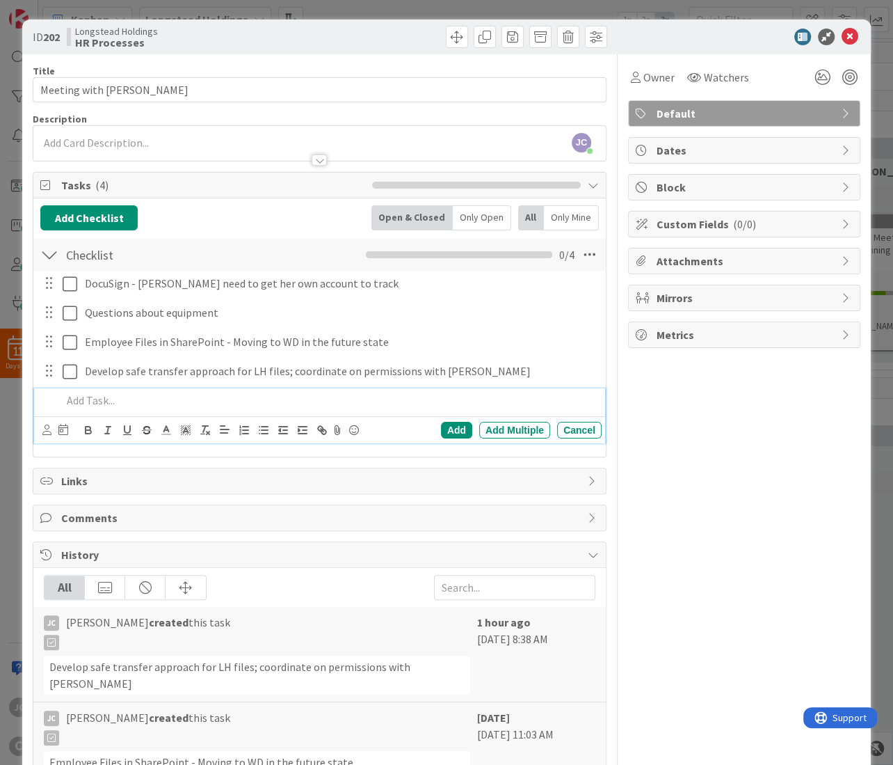
click at [162, 408] on p at bounding box center [329, 400] width 534 height 16
click at [178, 148] on div at bounding box center [319, 153] width 573 height 15
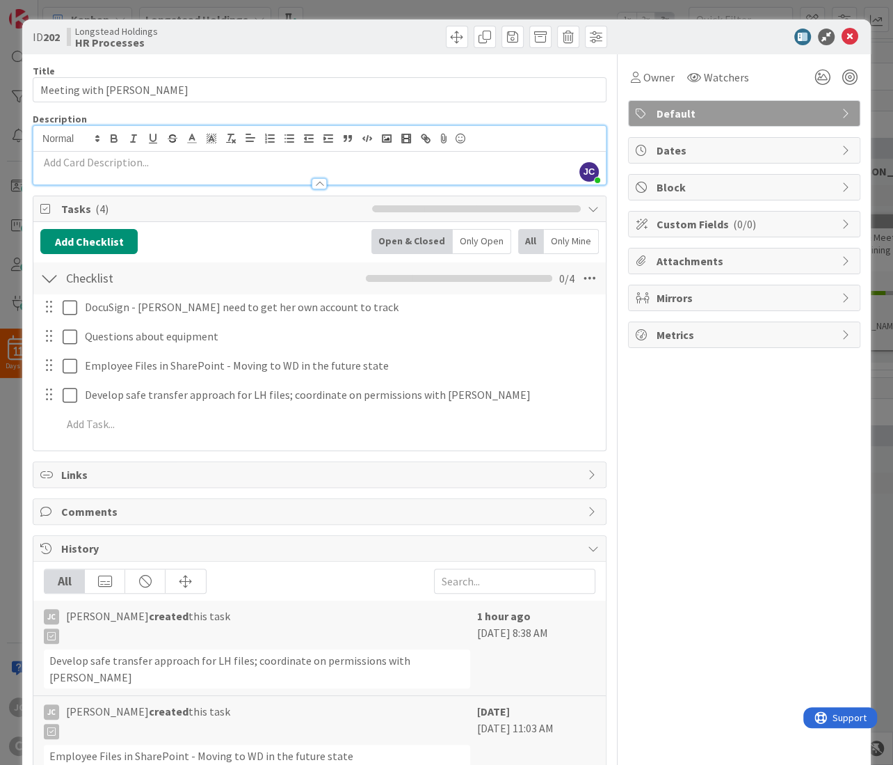
click at [119, 161] on p at bounding box center [319, 162] width 559 height 16
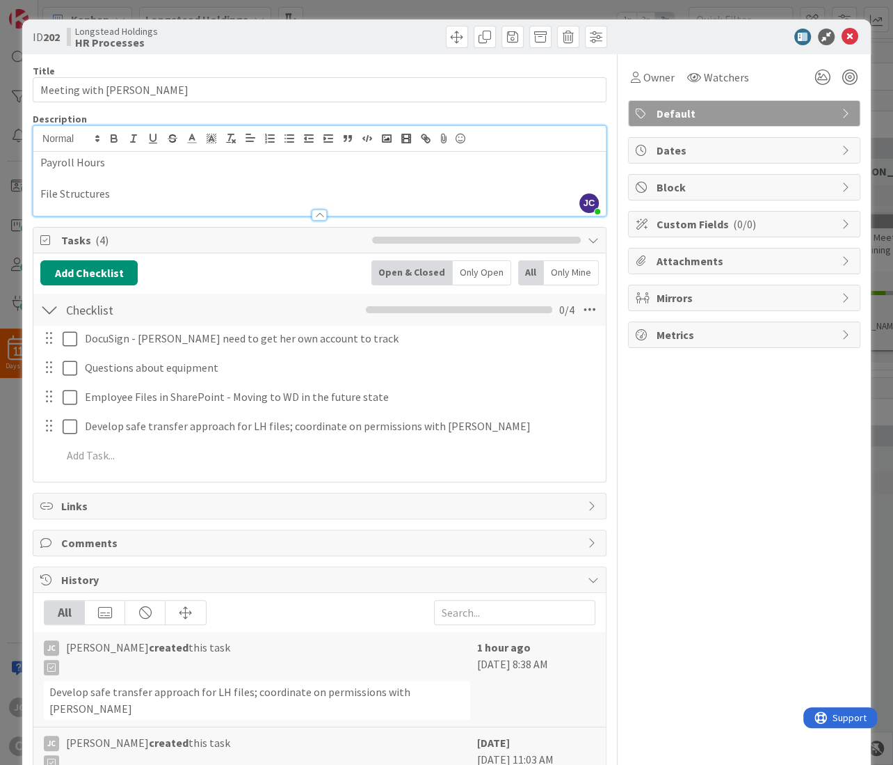
click at [250, 211] on div at bounding box center [319, 208] width 573 height 15
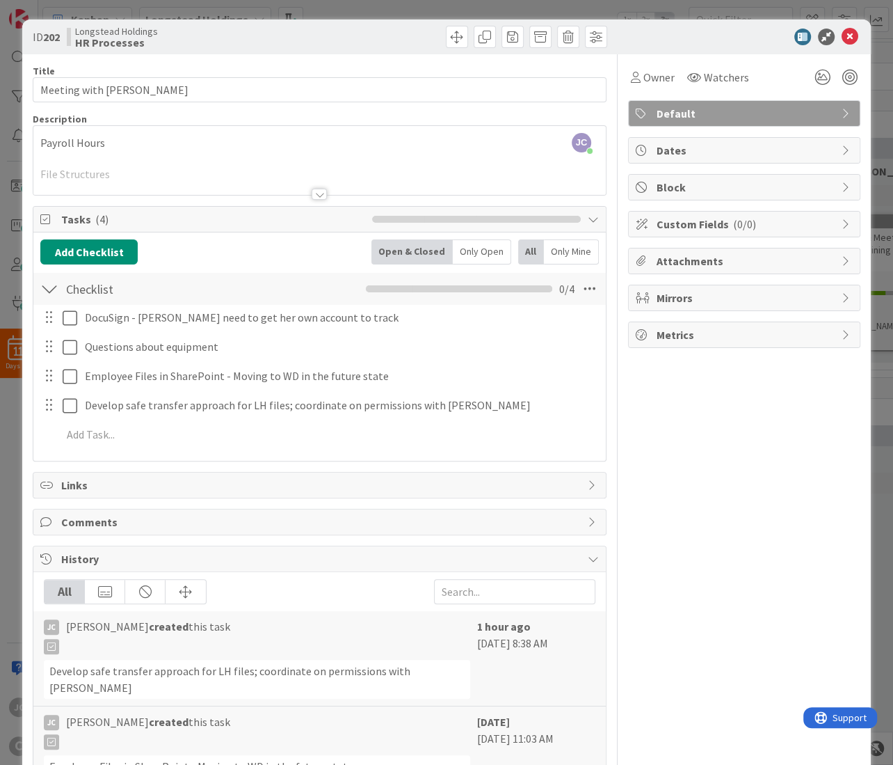
click at [239, 178] on div at bounding box center [319, 176] width 573 height 35
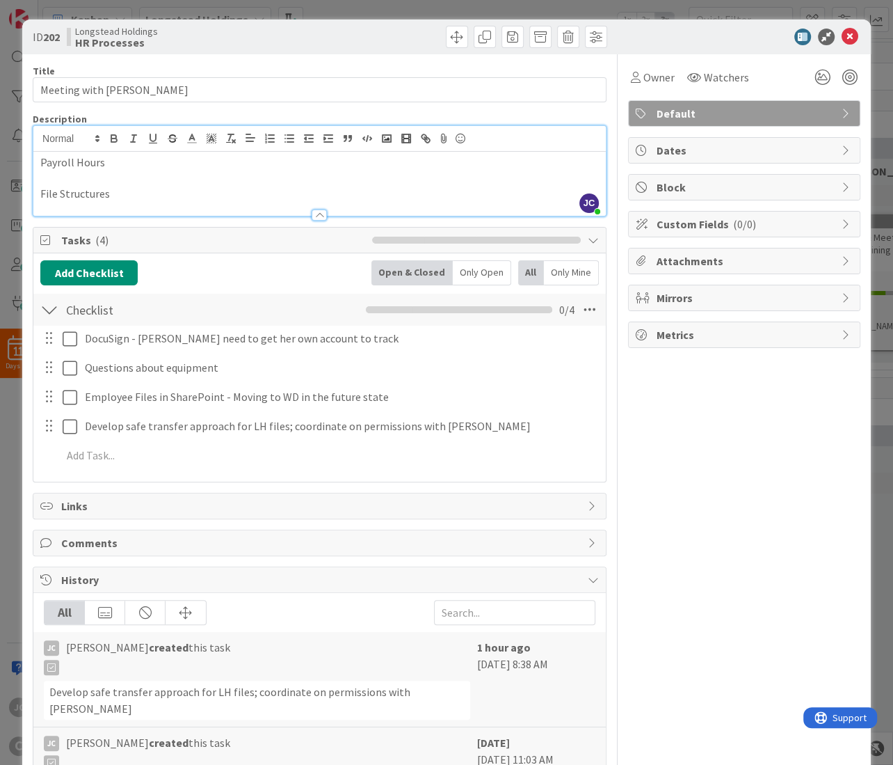
click at [167, 191] on p "File Structures" at bounding box center [319, 194] width 559 height 16
click at [159, 198] on p "File Structures" at bounding box center [319, 194] width 559 height 16
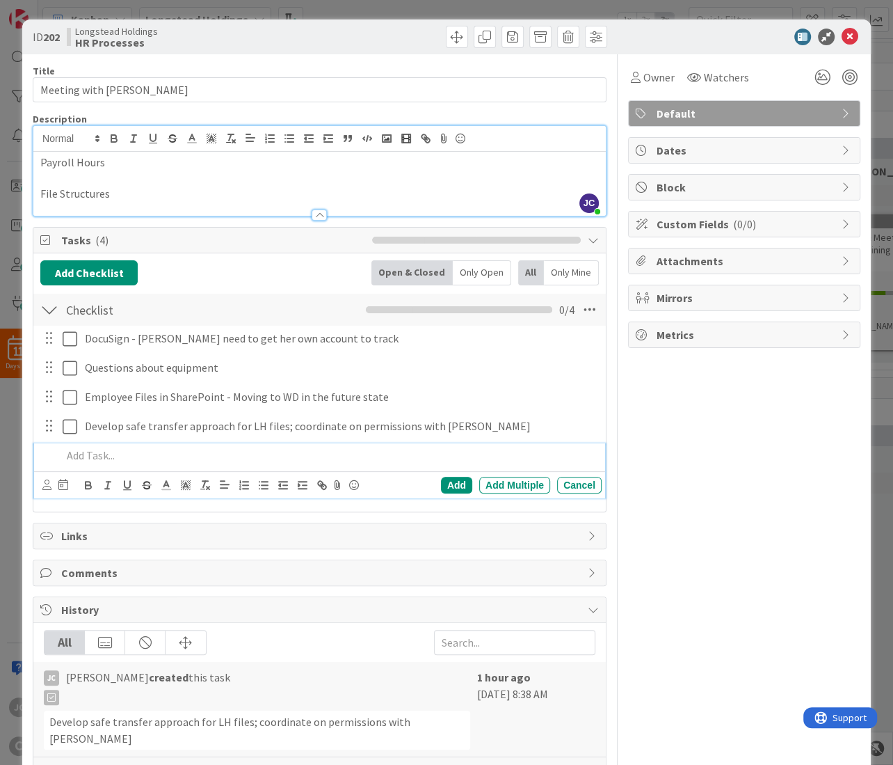
click at [192, 462] on p at bounding box center [329, 455] width 534 height 16
click at [301, 183] on p at bounding box center [319, 178] width 559 height 16
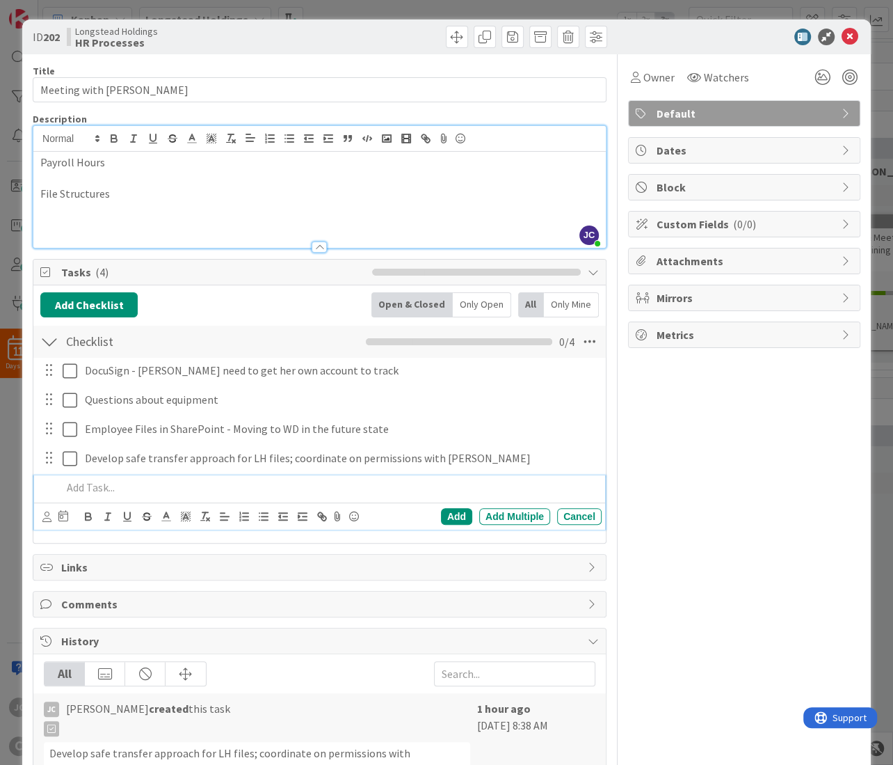
click at [321, 495] on p at bounding box center [329, 487] width 534 height 16
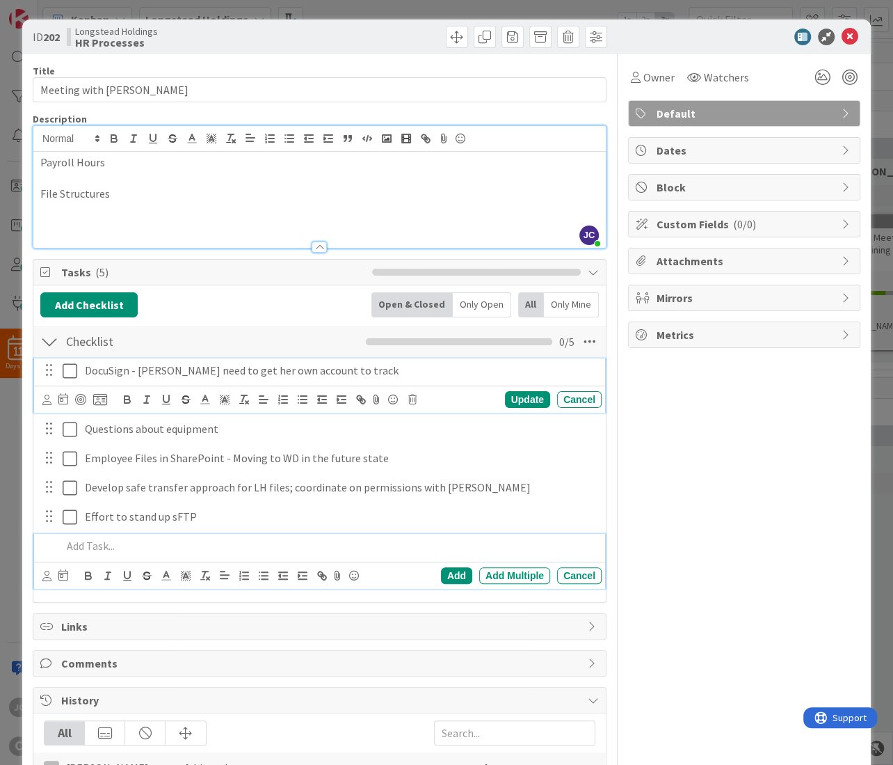
click at [403, 374] on p "DocuSign - [PERSON_NAME] need to get her own account to track" at bounding box center [339, 370] width 511 height 16
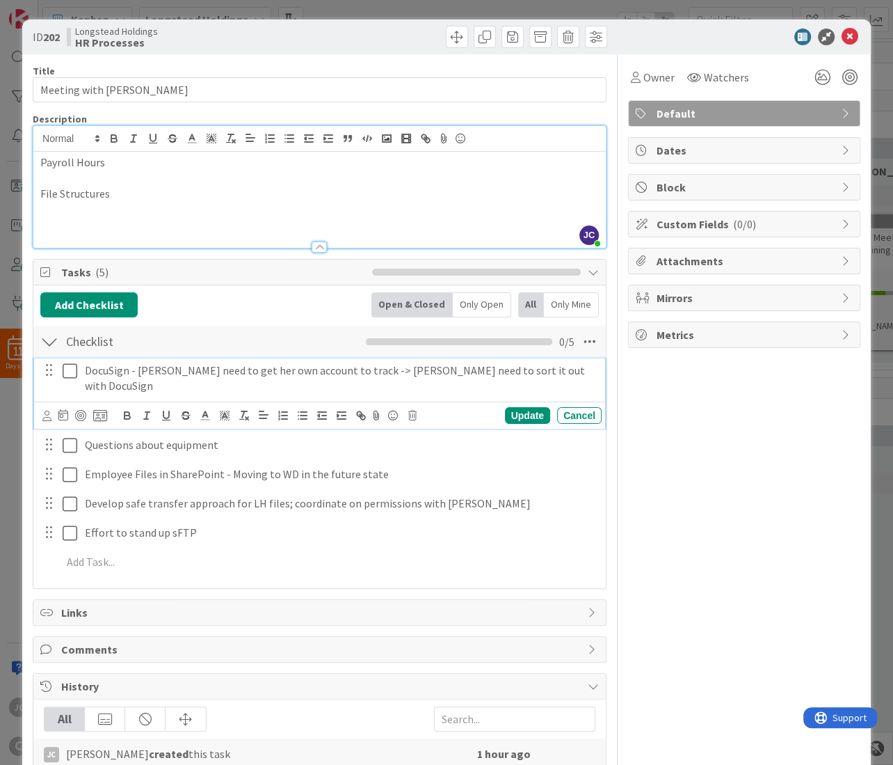
click at [545, 373] on p "DocuSign - [PERSON_NAME] need to get her own account to track -> [PERSON_NAME] …" at bounding box center [339, 377] width 511 height 31
click at [282, 392] on p "DocuSign - [PERSON_NAME] need to get her own account to track -> [PERSON_NAME] …" at bounding box center [339, 377] width 511 height 31
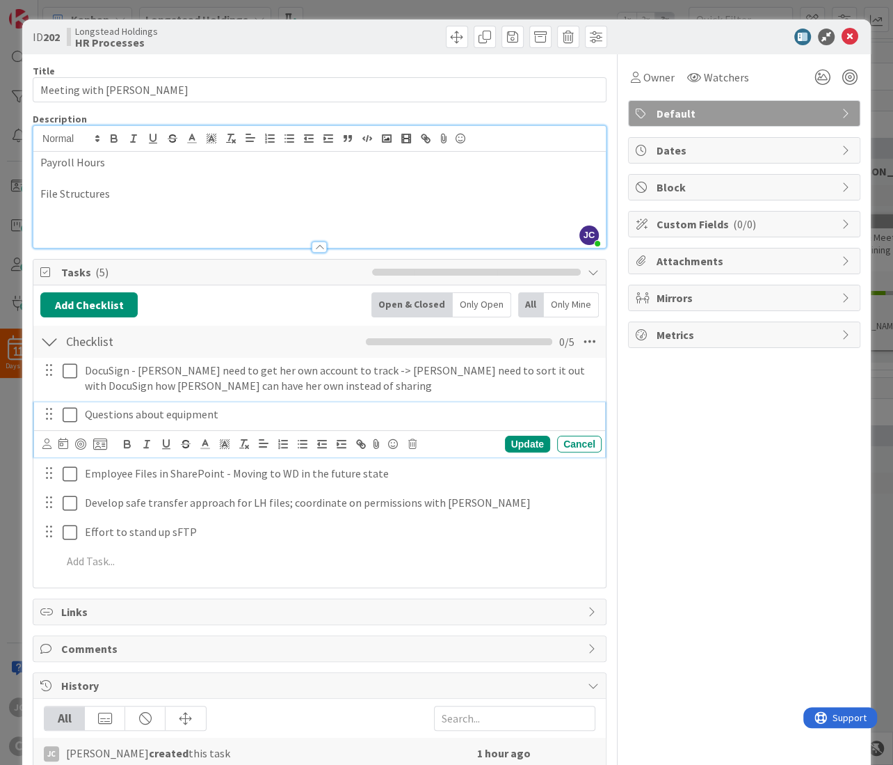
click at [260, 426] on div "Questions about equipment" at bounding box center [340, 414] width 522 height 24
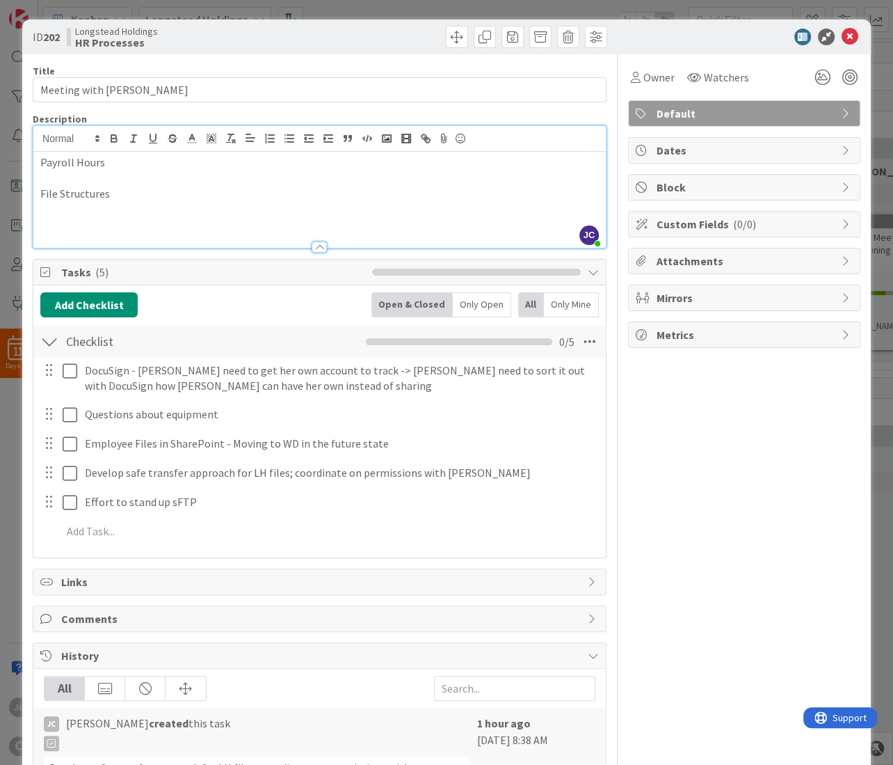
click at [772, 458] on div "Owner Watchers Default Dates Block Custom Fields ( 0/0 ) Attachments Mirrors Me…" at bounding box center [744, 601] width 232 height 1094
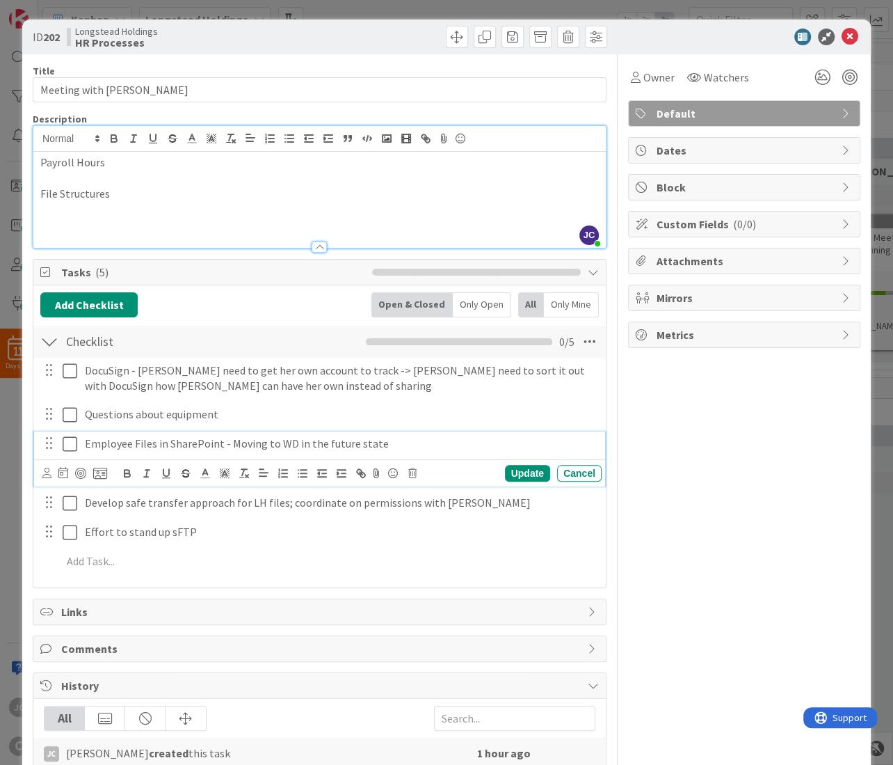
click at [449, 445] on p "Employee Files in SharePoint - Moving to WD in the future state" at bounding box center [339, 444] width 511 height 16
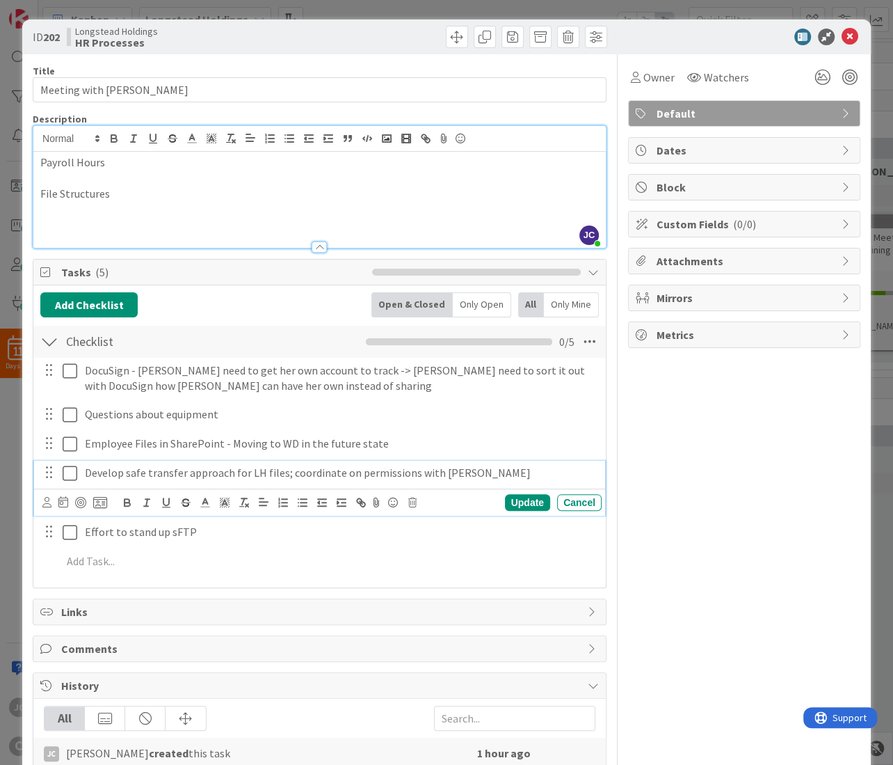
click at [221, 485] on div "Develop safe transfer approach for LH files; coordinate on permissions with [PE…" at bounding box center [340, 473] width 522 height 24
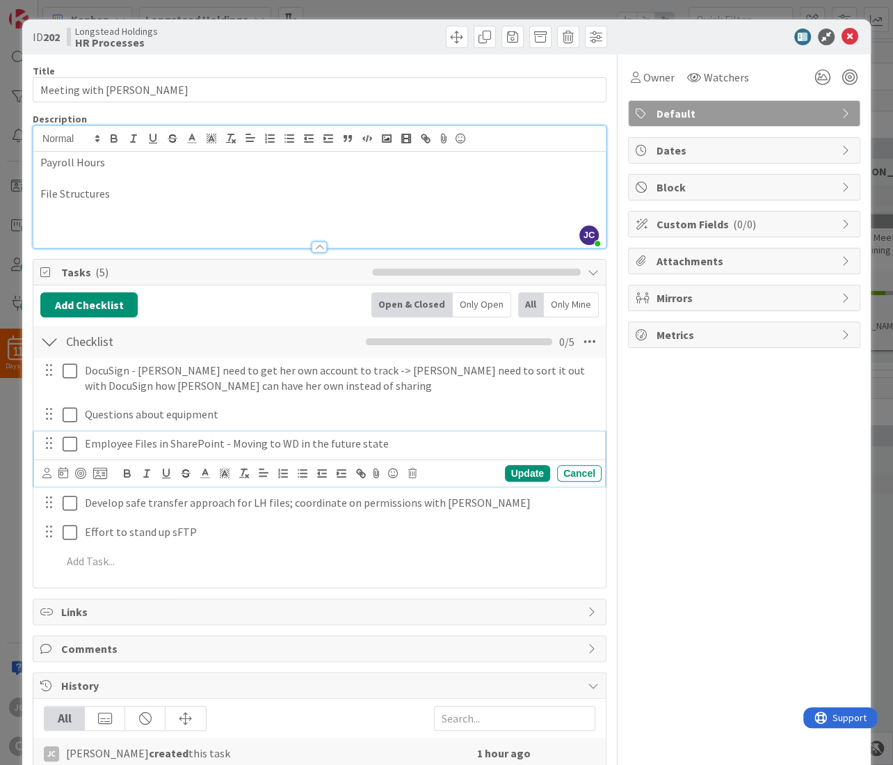
click at [404, 446] on p "Employee Files in SharePoint - Moving to WD in the future state" at bounding box center [339, 444] width 511 height 16
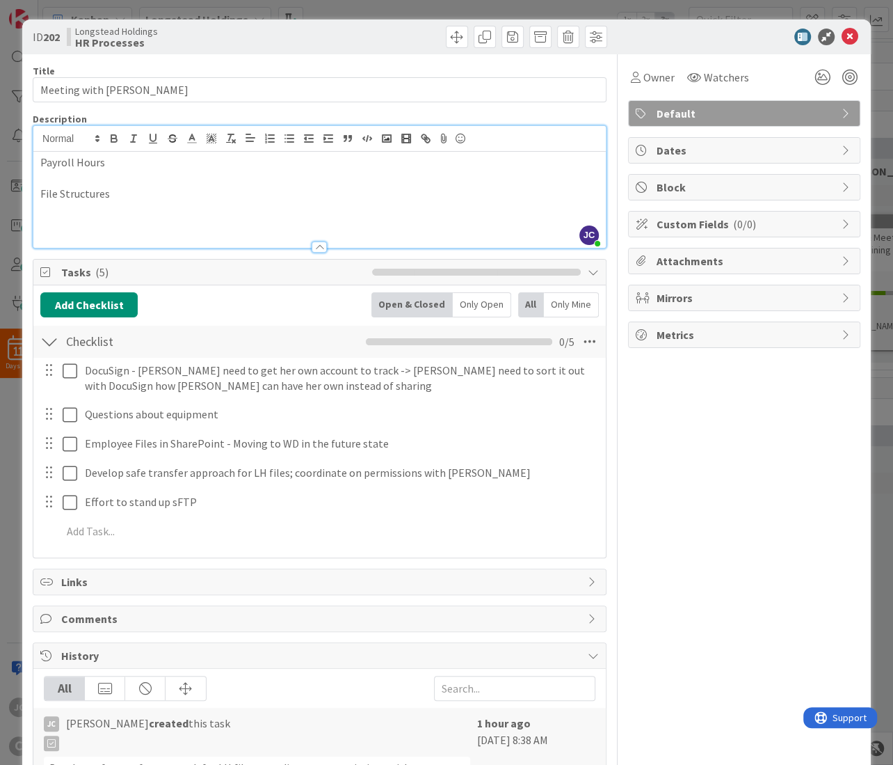
click at [680, 463] on div "Owner Watchers Default Dates Block Custom Fields ( 0/0 ) Attachments Mirrors Me…" at bounding box center [744, 601] width 232 height 1094
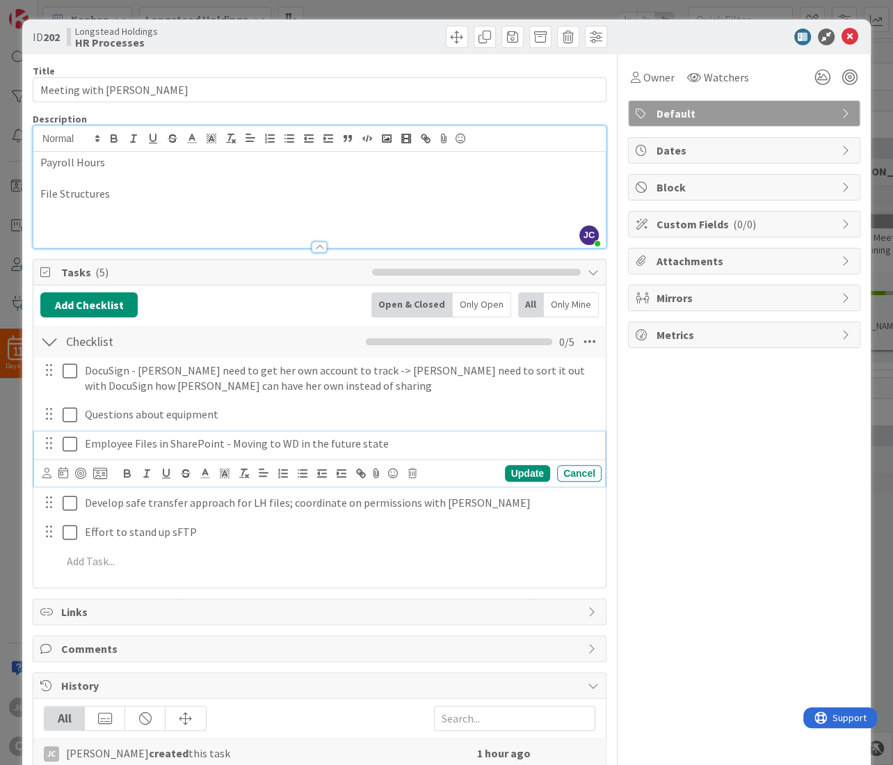
click at [420, 452] on p "Employee Files in SharePoint - Moving to WD in the future state" at bounding box center [339, 444] width 511 height 16
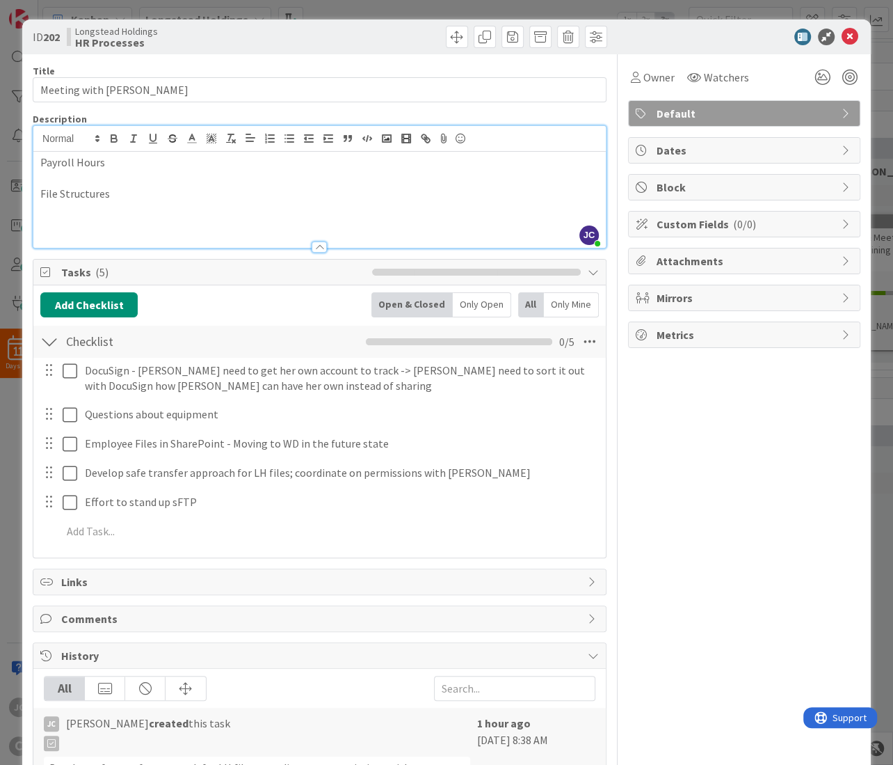
click at [747, 431] on div "Owner Watchers Default Dates Block Custom Fields ( 0/0 ) Attachments Mirrors Me…" at bounding box center [744, 601] width 232 height 1094
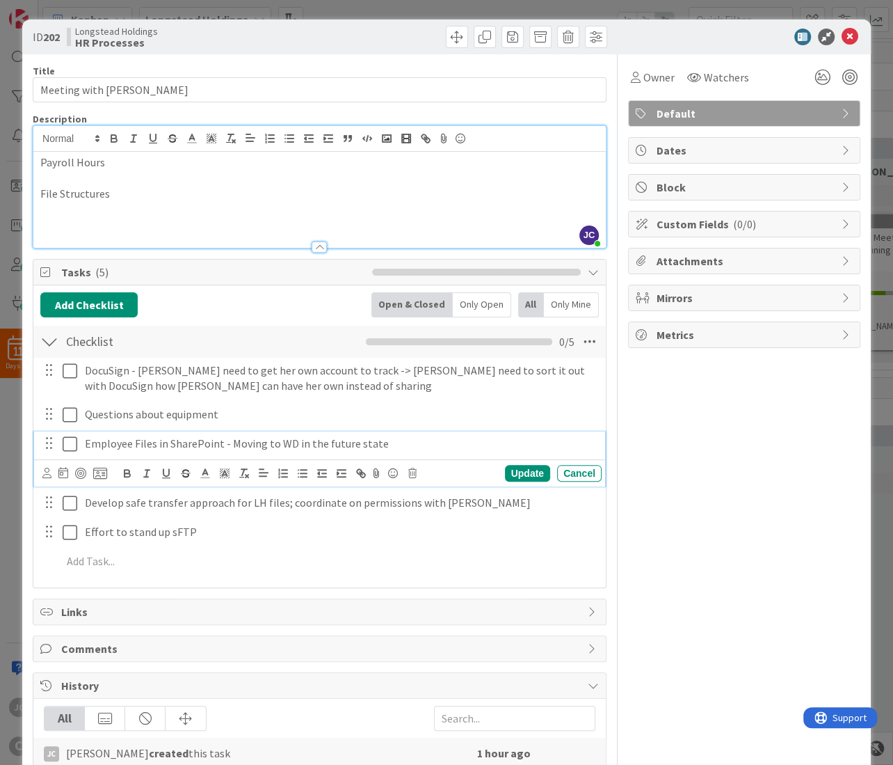
click at [489, 444] on p "Employee Files in SharePoint - Moving to WD in the future state" at bounding box center [339, 444] width 511 height 16
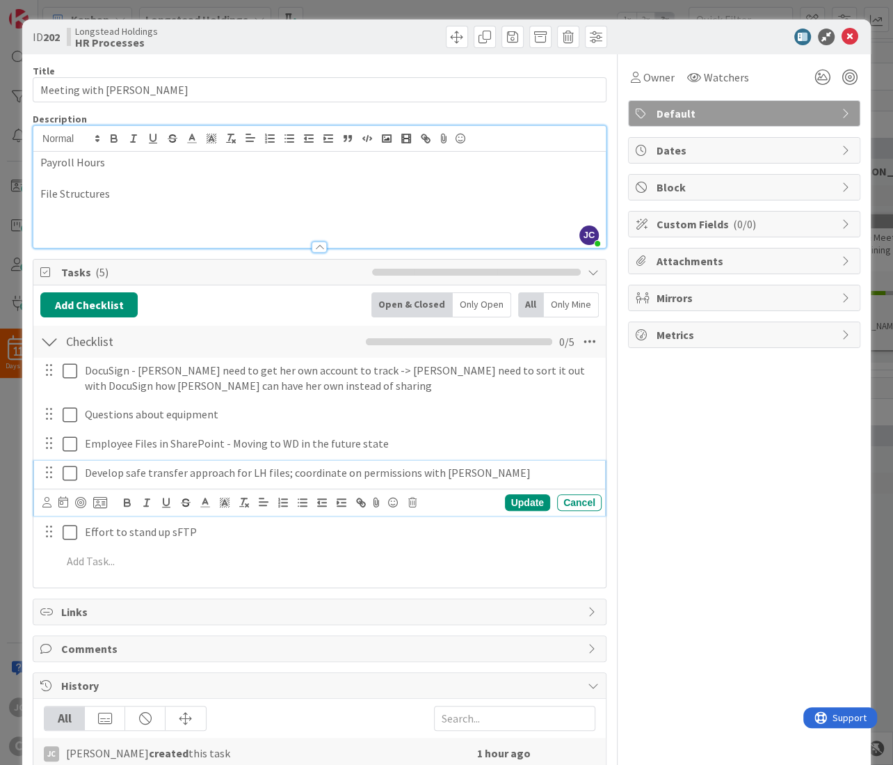
click at [504, 485] on div "Develop safe transfer approach for LH files; coordinate on permissions with [PE…" at bounding box center [340, 473] width 522 height 24
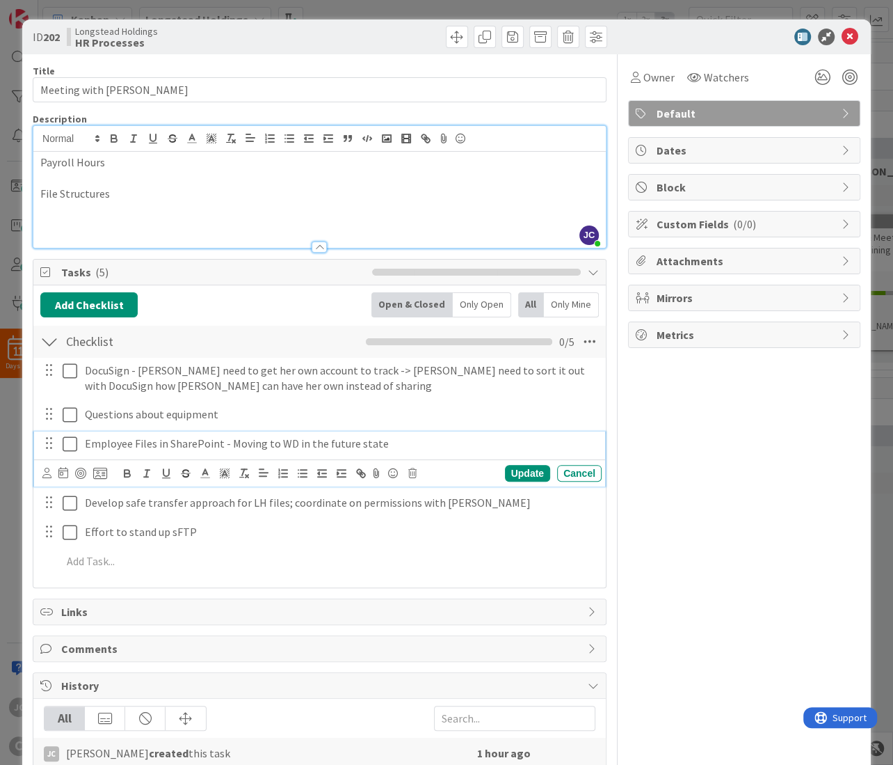
click at [372, 444] on p "Employee Files in SharePoint - Moving to WD in the future state" at bounding box center [339, 444] width 511 height 16
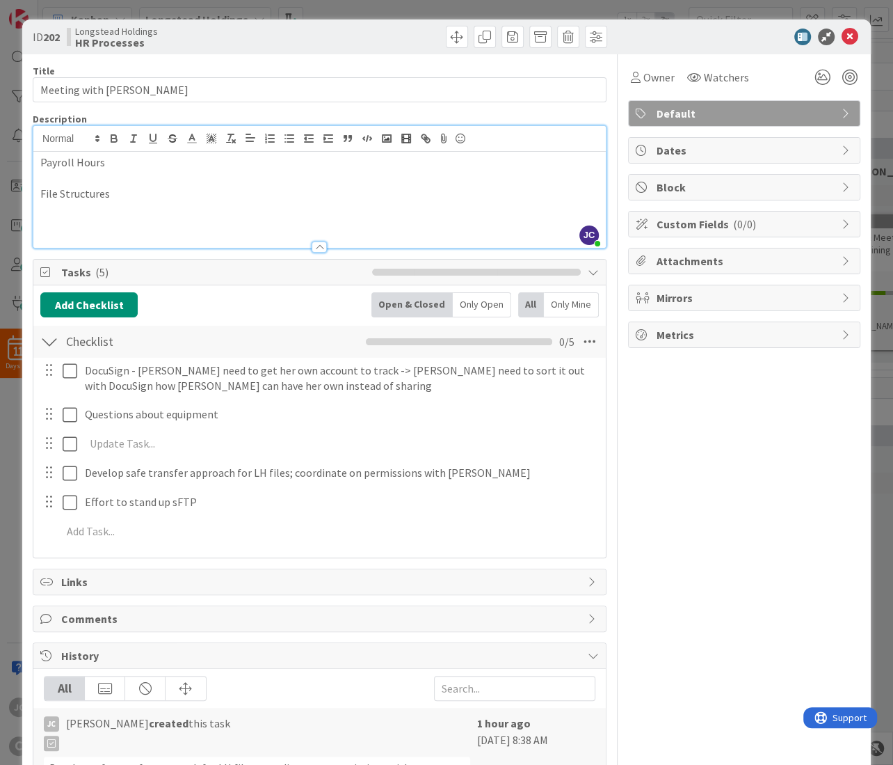
click at [81, 213] on p at bounding box center [319, 210] width 559 height 16
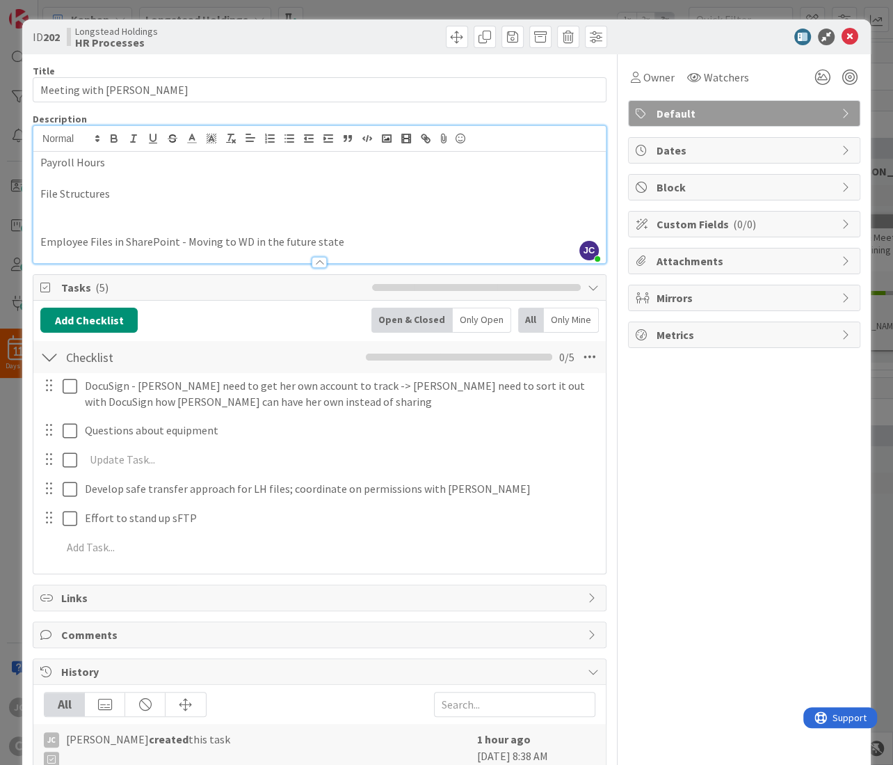
click at [98, 209] on p at bounding box center [319, 210] width 559 height 16
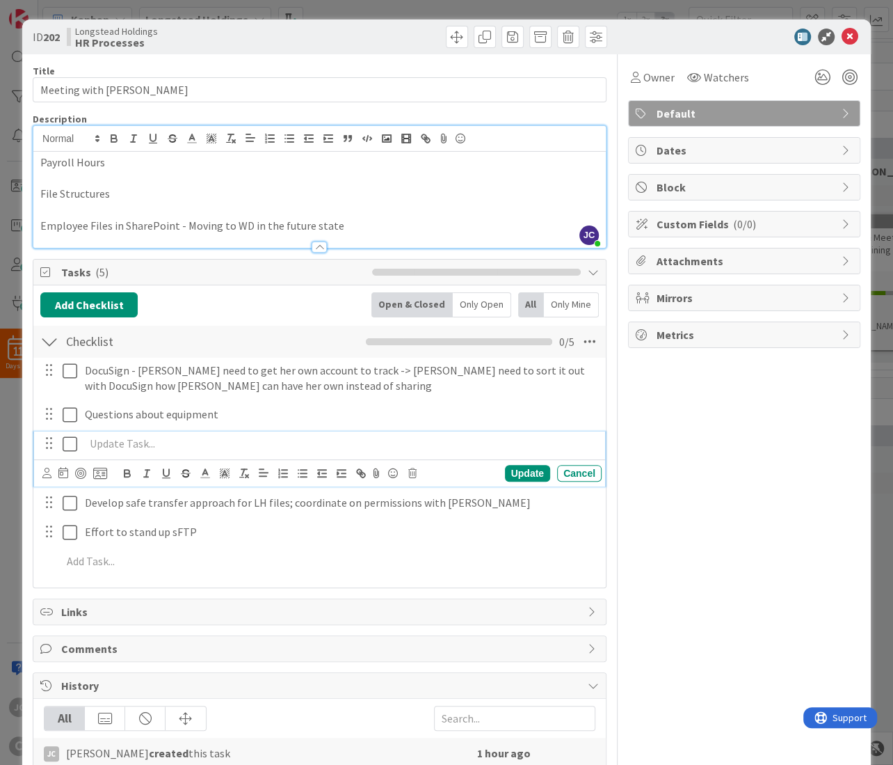
click at [374, 448] on p at bounding box center [339, 444] width 511 height 16
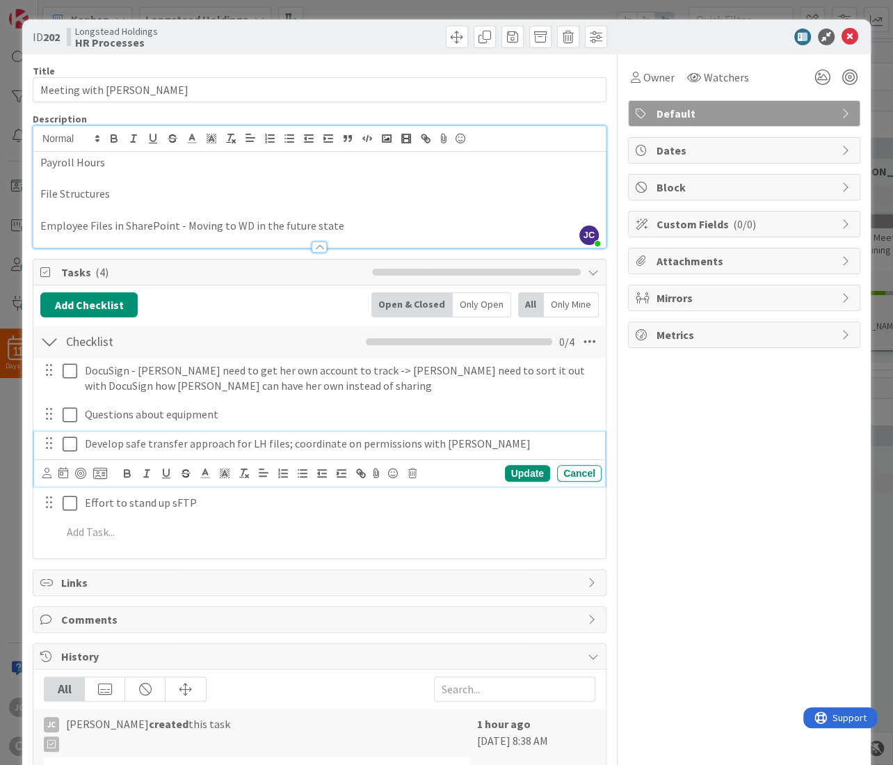
click at [527, 449] on p "Develop safe transfer approach for LH files; coordinate on permissions with [PE…" at bounding box center [339, 444] width 511 height 16
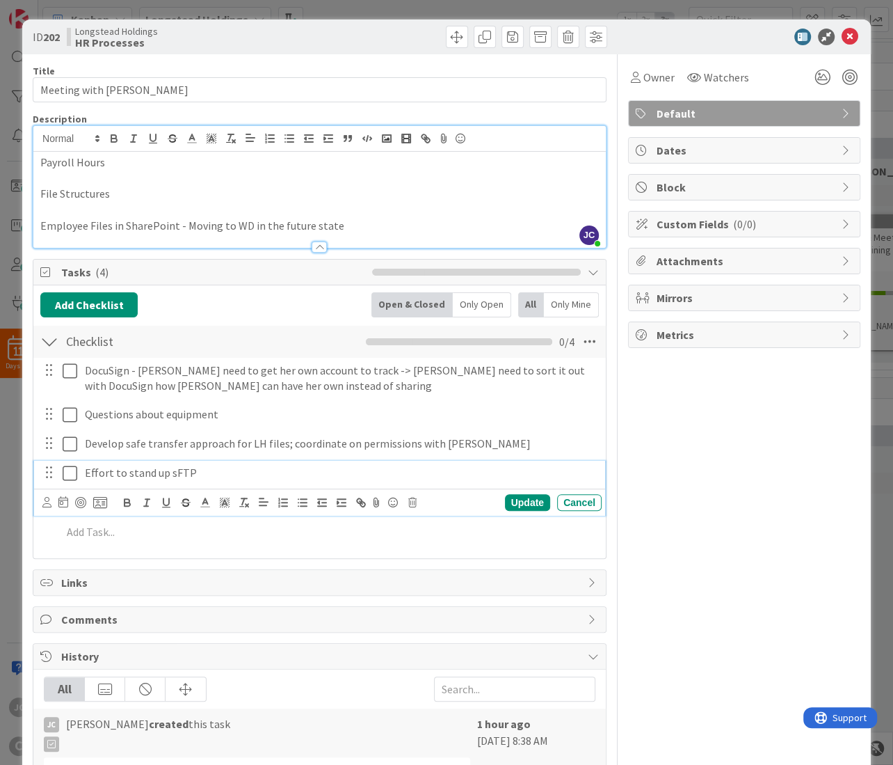
click at [340, 485] on div "Effort to stand up sFTP" at bounding box center [340, 473] width 522 height 24
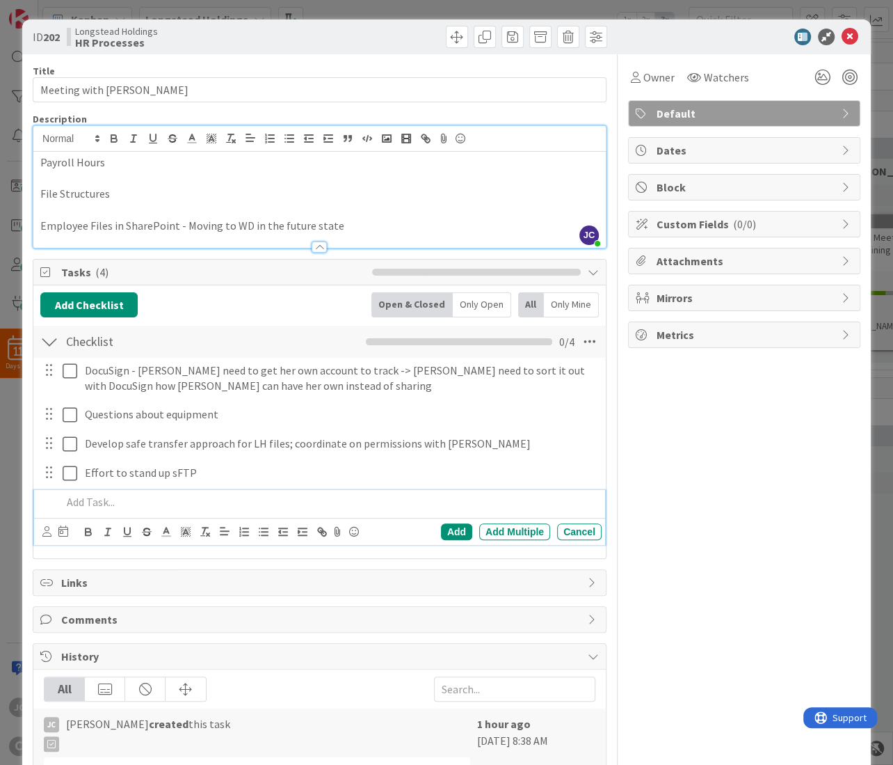
click at [239, 514] on div at bounding box center [328, 502] width 545 height 24
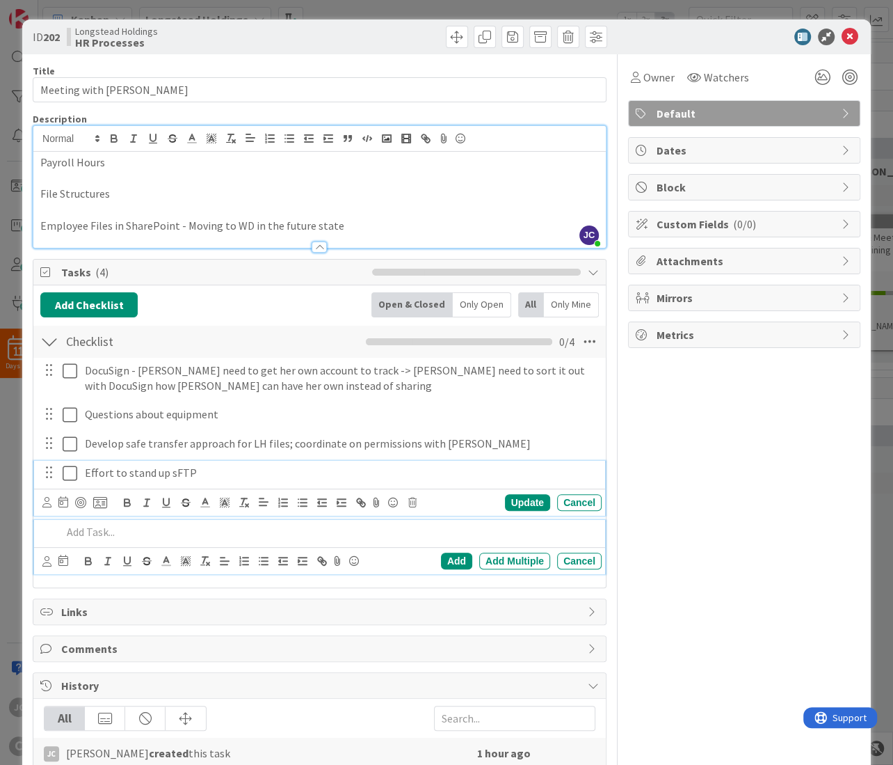
click at [286, 468] on p "Effort to stand up sFTP" at bounding box center [339, 473] width 511 height 16
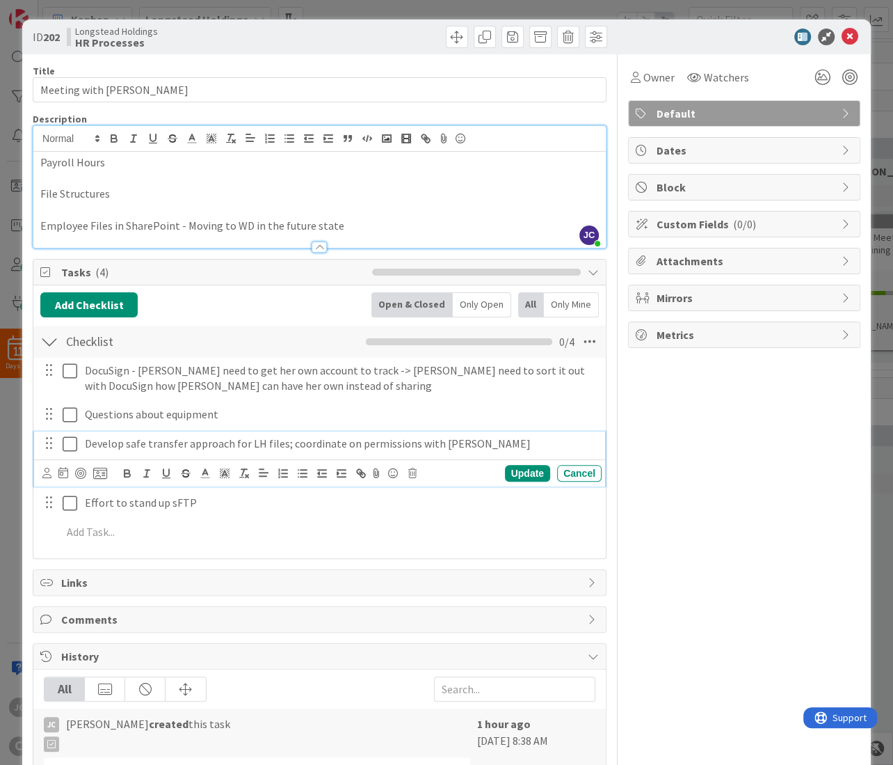
click at [468, 437] on div "Develop safe transfer approach for LH files; coordinate on permissions with [PE…" at bounding box center [340, 443] width 522 height 24
click at [498, 438] on p "Develop safe transfer approach for LH files; coordinate on permissions with [PE…" at bounding box center [339, 444] width 511 height 16
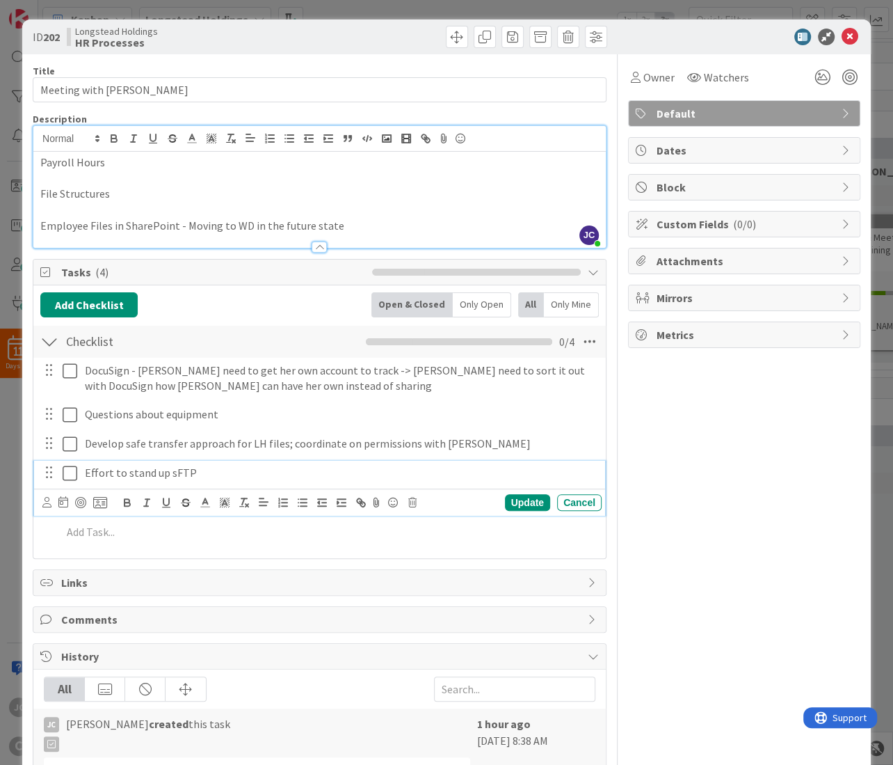
click at [262, 485] on div "Effort to stand up sFTP" at bounding box center [340, 473] width 522 height 24
click at [445, 8] on div "ID 202 Longstead Holdings HR Processes Title 17 / 128 Meeting with Mark Descrip…" at bounding box center [446, 382] width 893 height 765
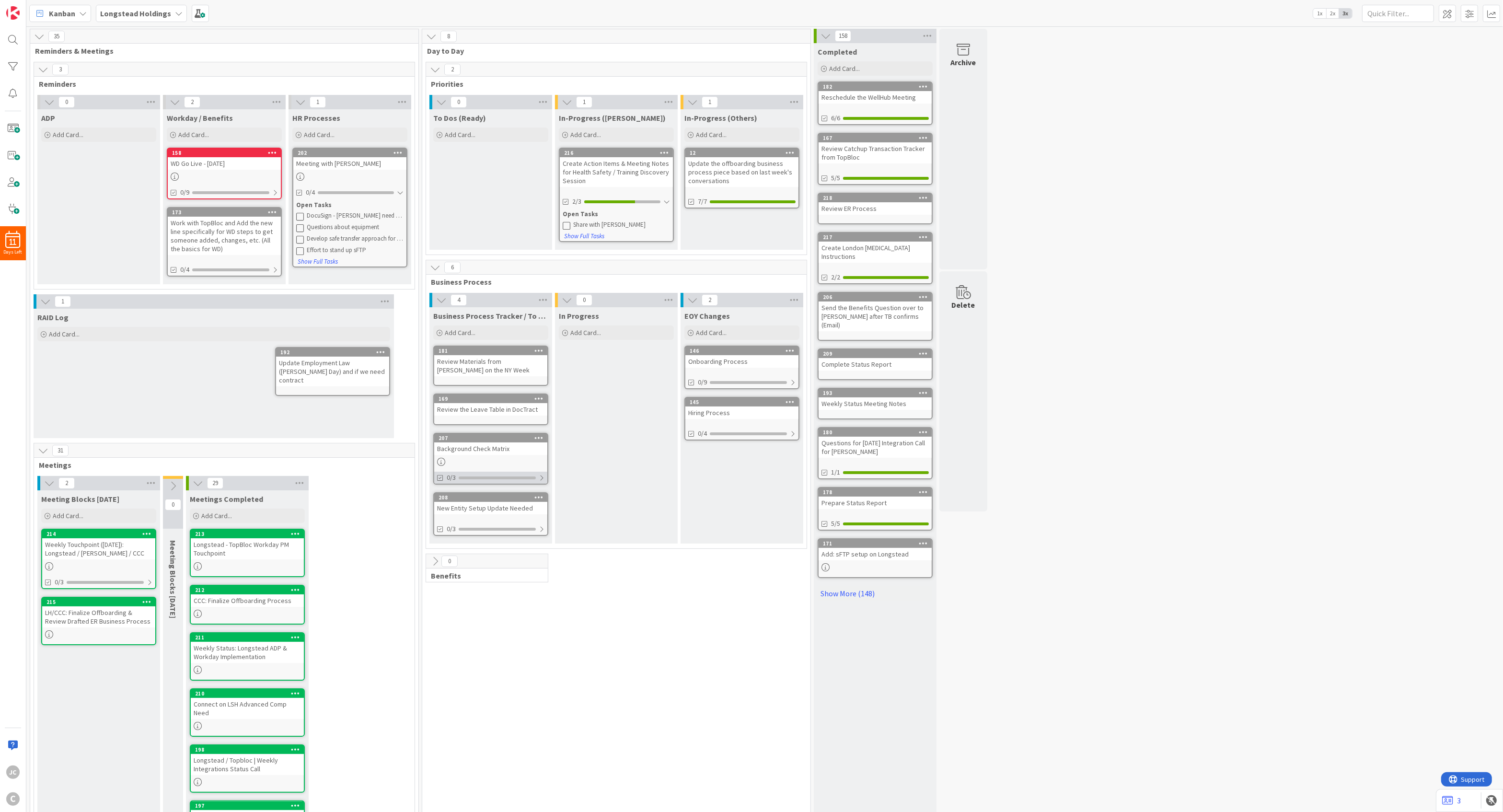
click at [538, 473] on div "0/3" at bounding box center [490, 477] width 113 height 12
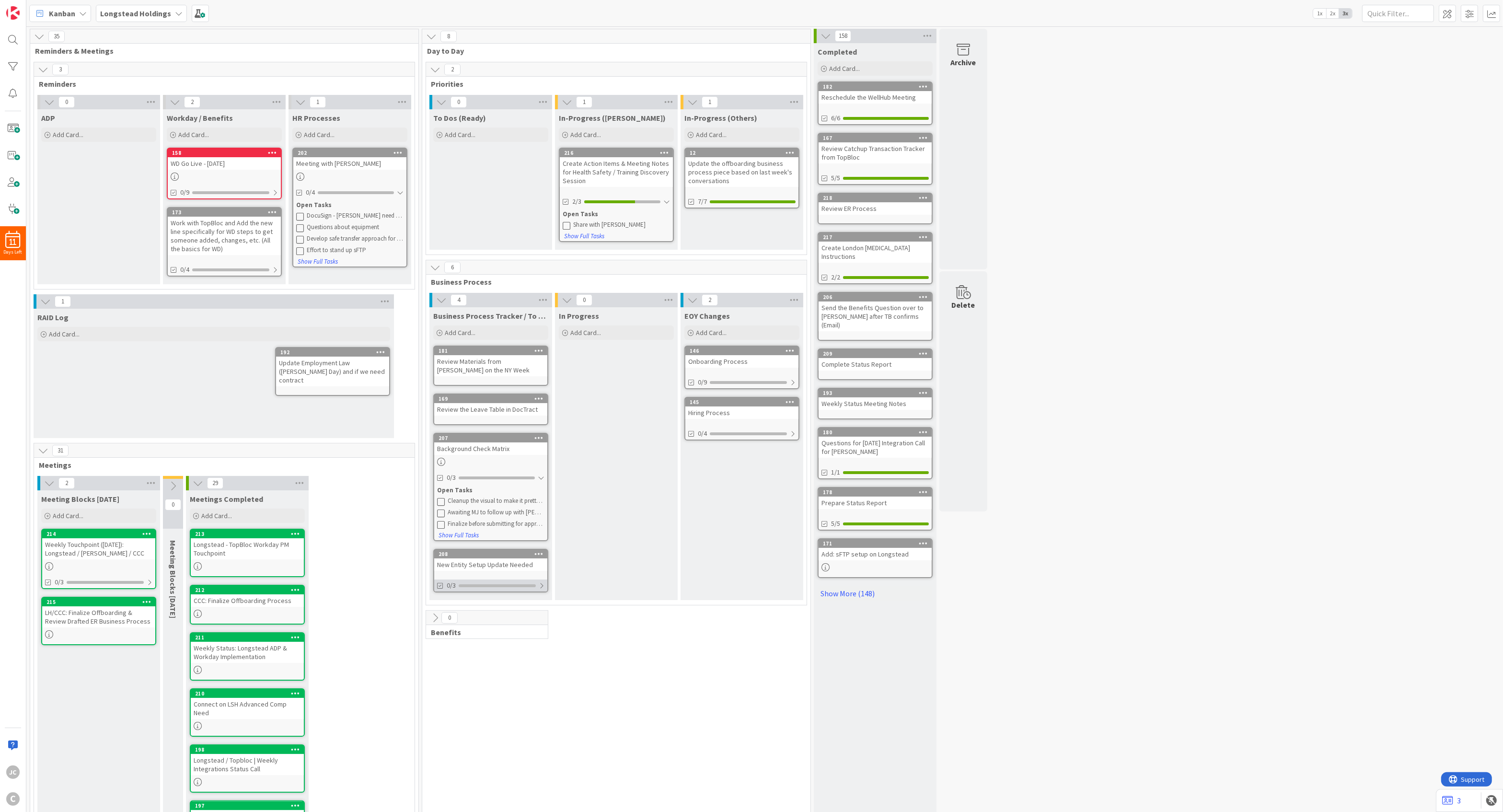
click at [541, 520] on div at bounding box center [541, 585] width 6 height 8
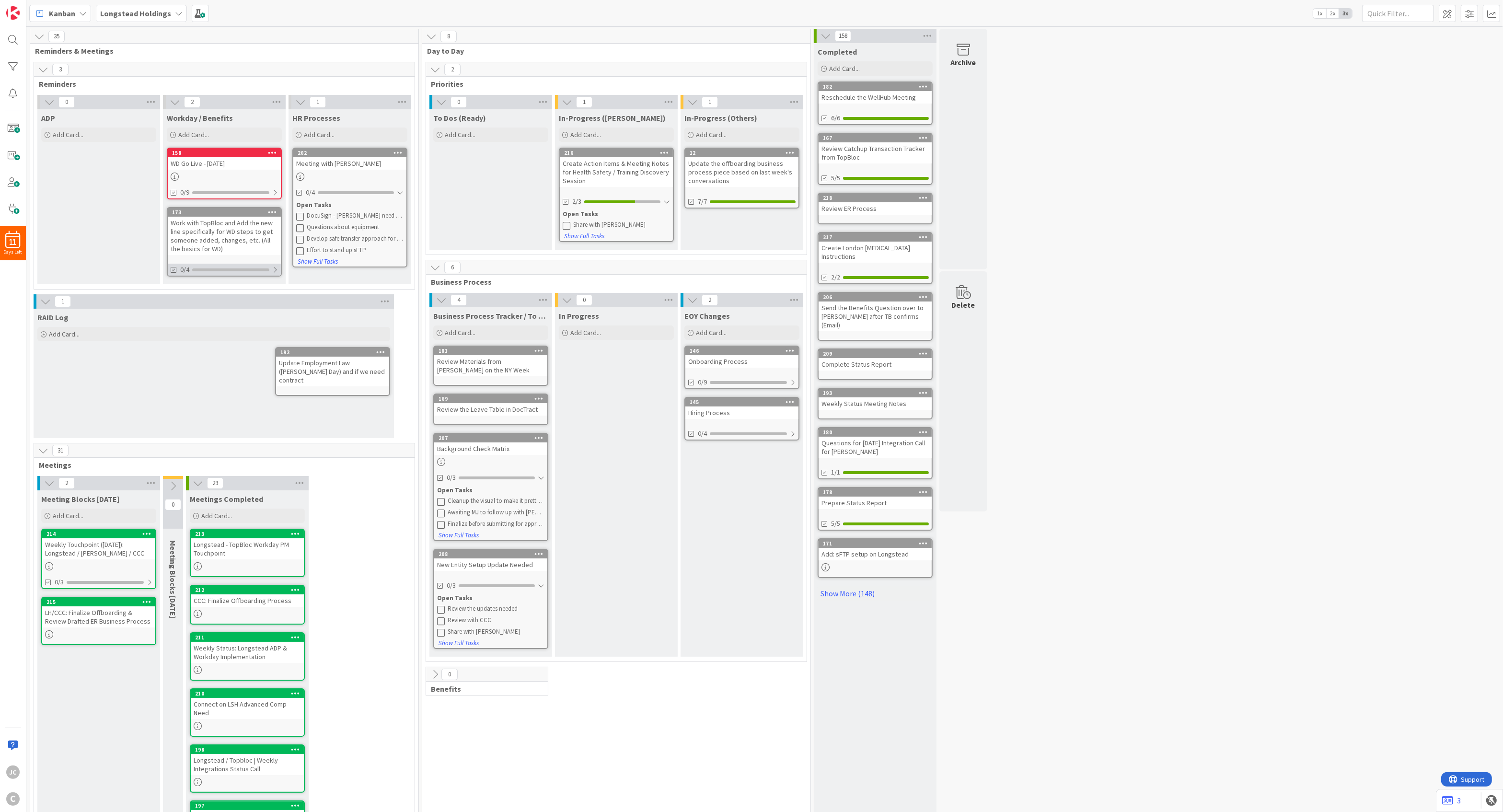
click at [275, 268] on div at bounding box center [275, 269] width 6 height 8
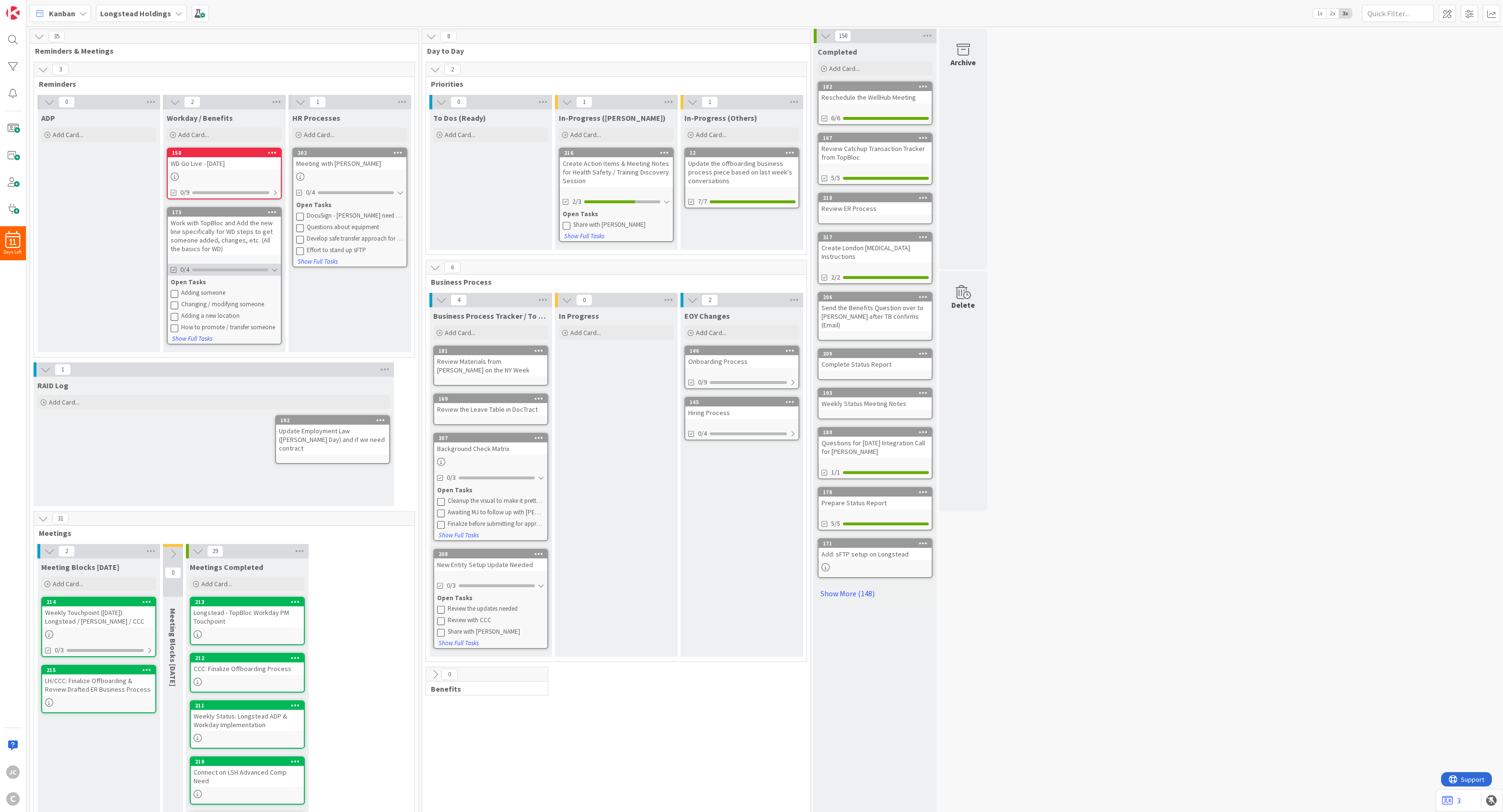
click at [276, 272] on div at bounding box center [275, 269] width 7 height 8
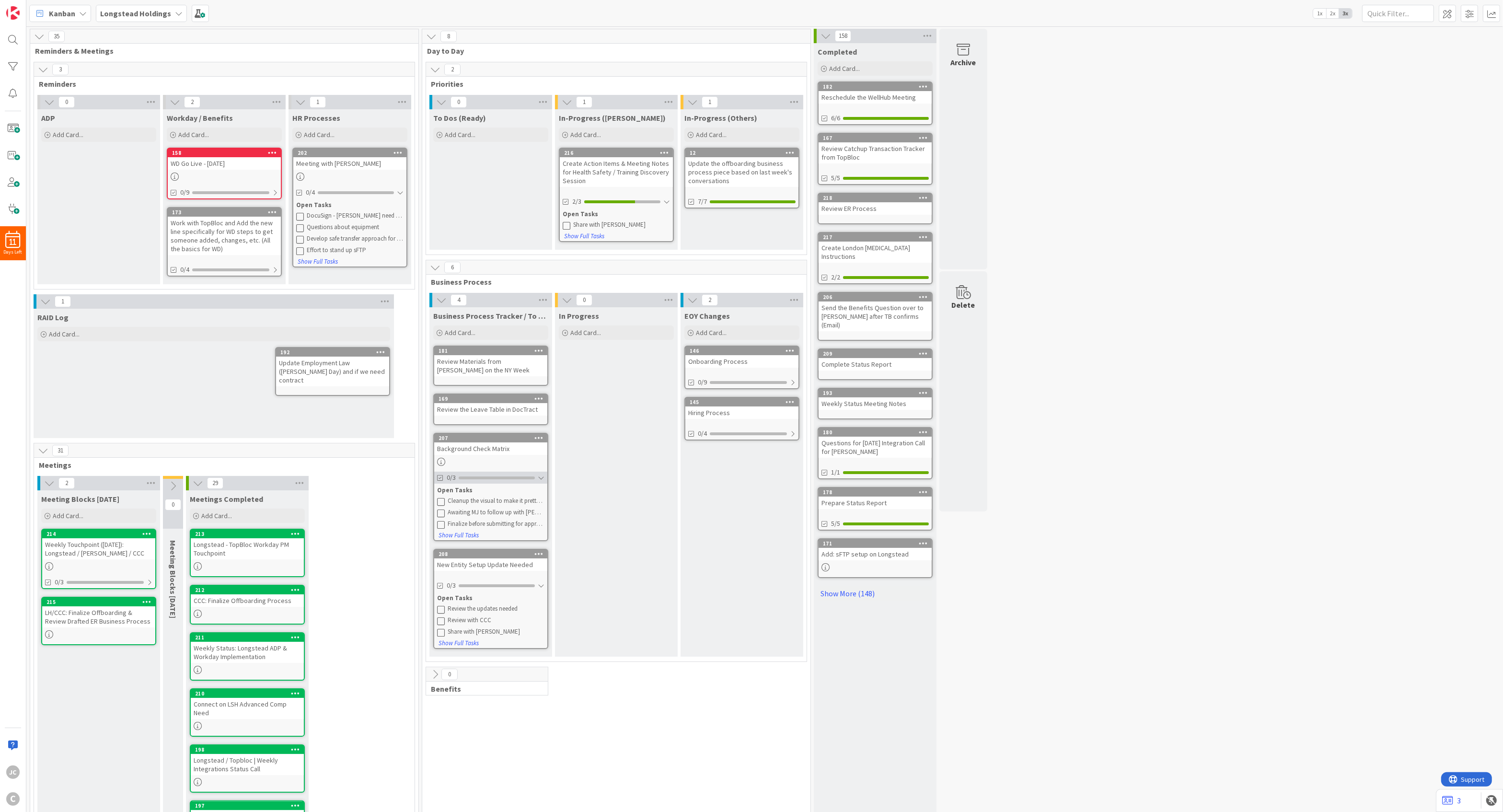
click at [546, 472] on div "0/3" at bounding box center [490, 477] width 113 height 12
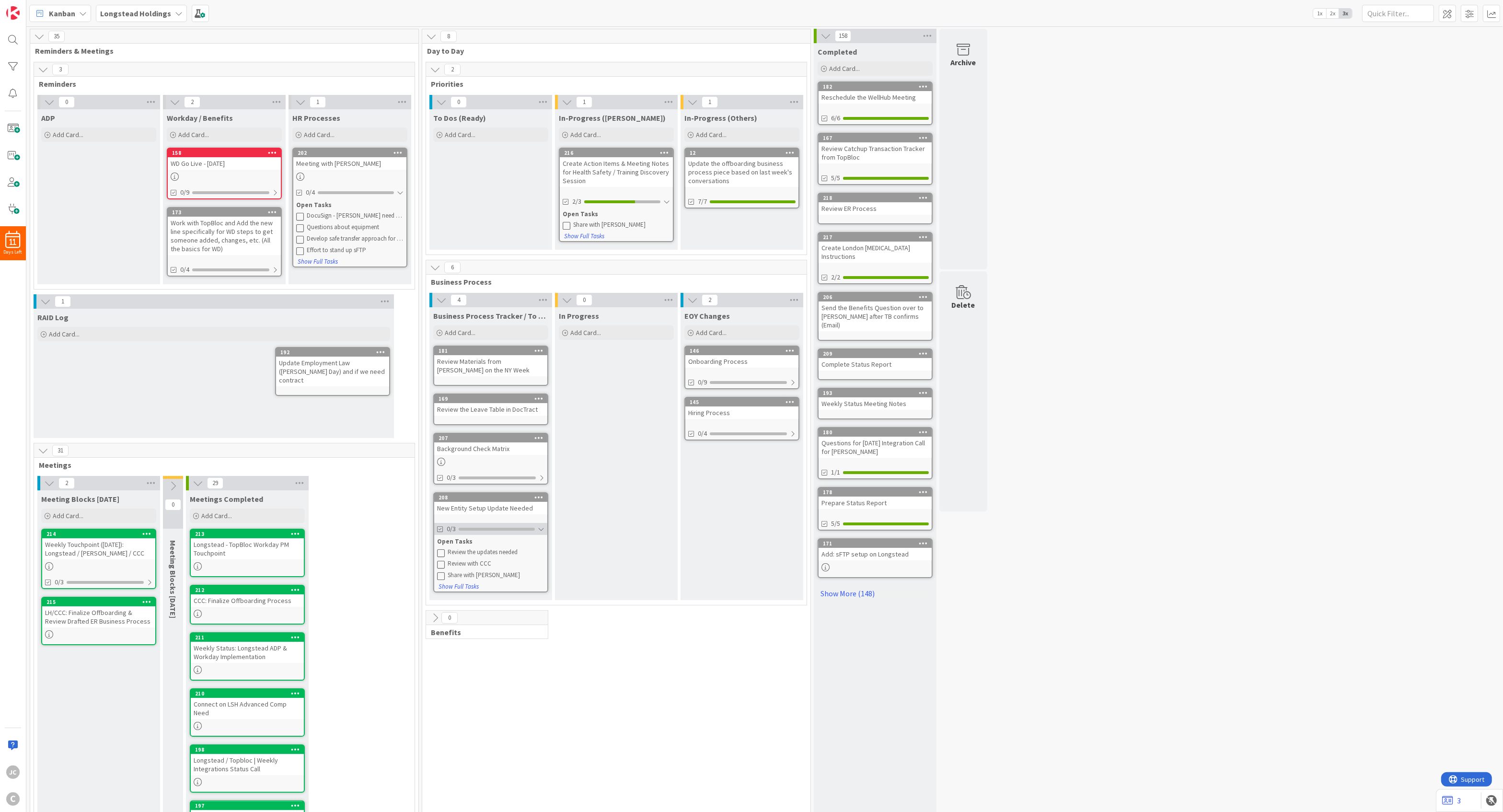
click at [541, 520] on div at bounding box center [541, 529] width 7 height 8
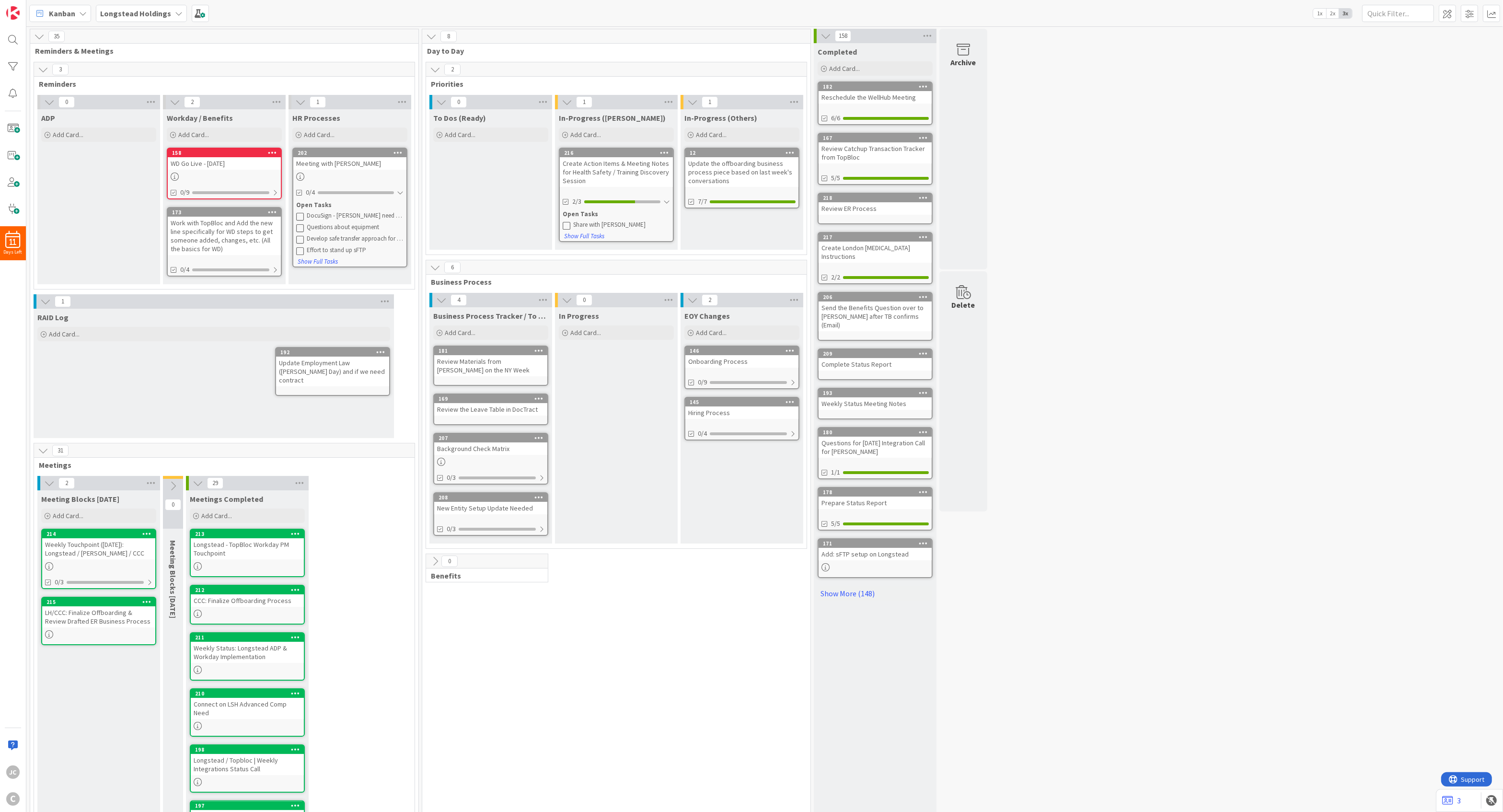
click at [434, 520] on icon at bounding box center [435, 561] width 10 height 10
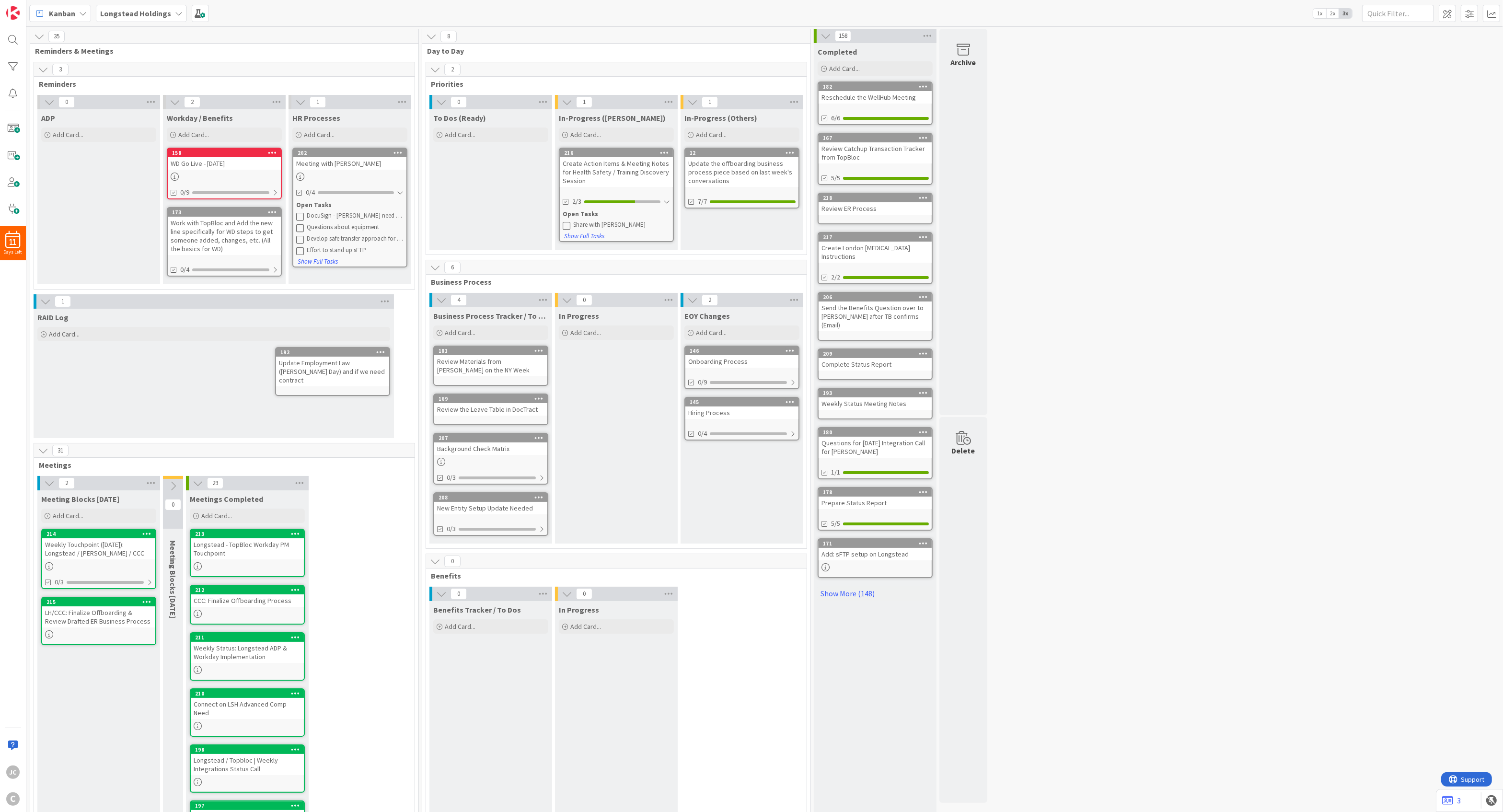
click at [434, 520] on icon at bounding box center [435, 561] width 10 height 10
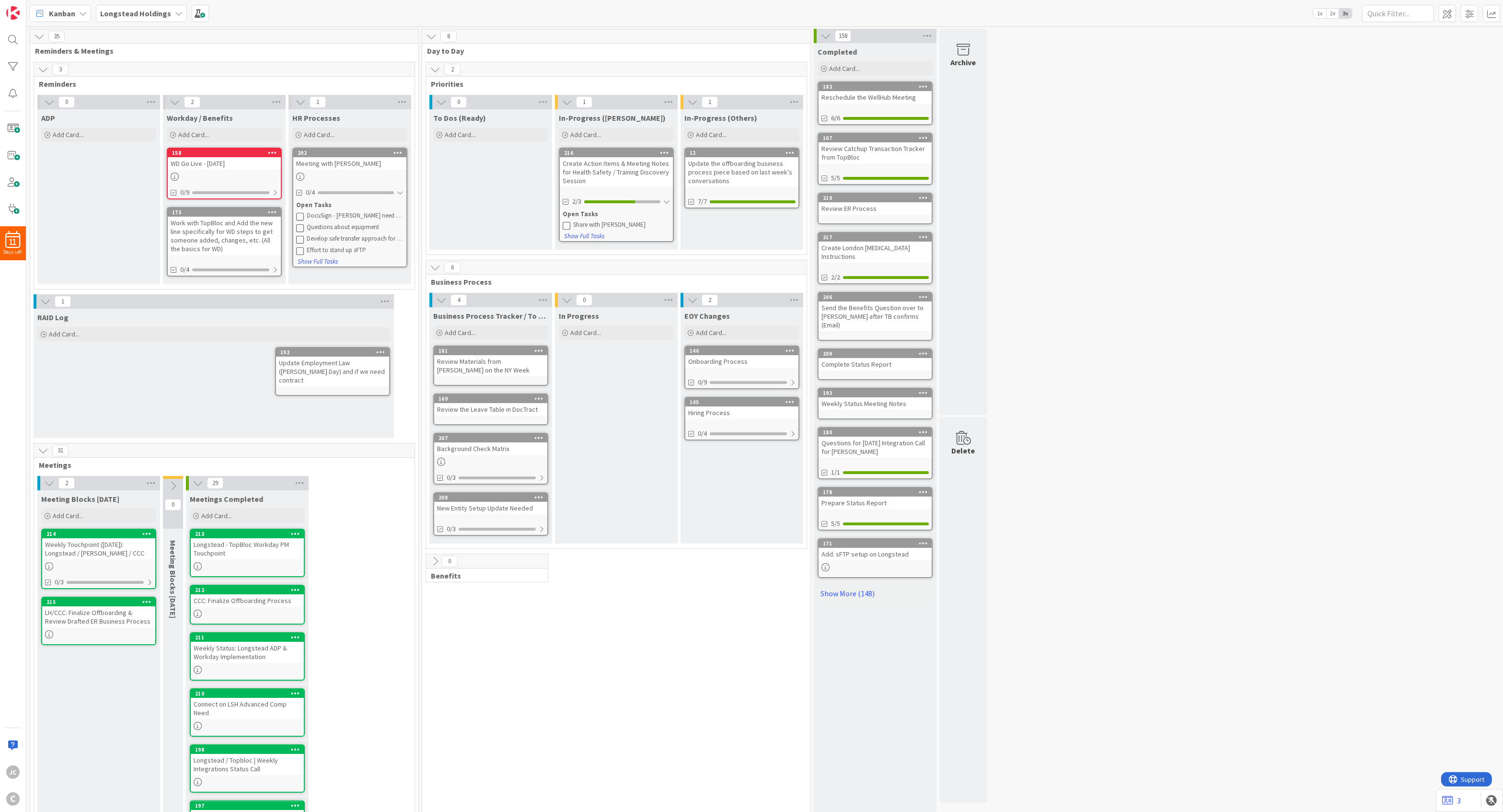
click at [419, 441] on div "35 Reminders & Meetings 3 Reminders 0 ADP Add Card... 2 Workday / Benefits Add …" at bounding box center [224, 580] width 392 height 1102
click at [615, 201] on div "216 Create Action Items & Meeting Notes for Health Safety / Training Discovery …" at bounding box center [616, 194] width 115 height 94
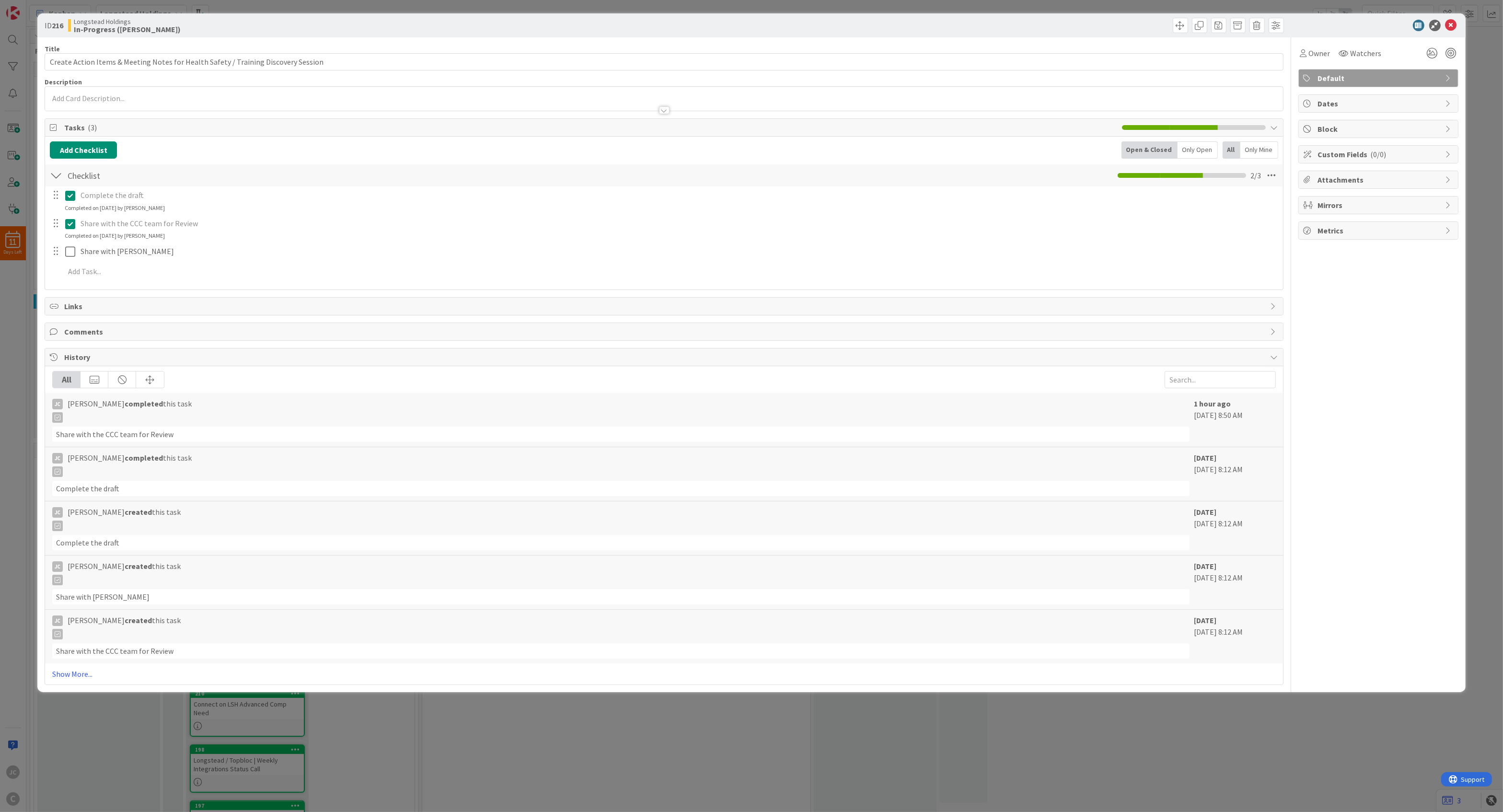
click at [615, 520] on div "ID 216 Longstead Holdings In-Progress ([PERSON_NAME]) Title 82 / 128 Create Act…" at bounding box center [752, 406] width 1503 height 812
